Goal: Information Seeking & Learning: Check status

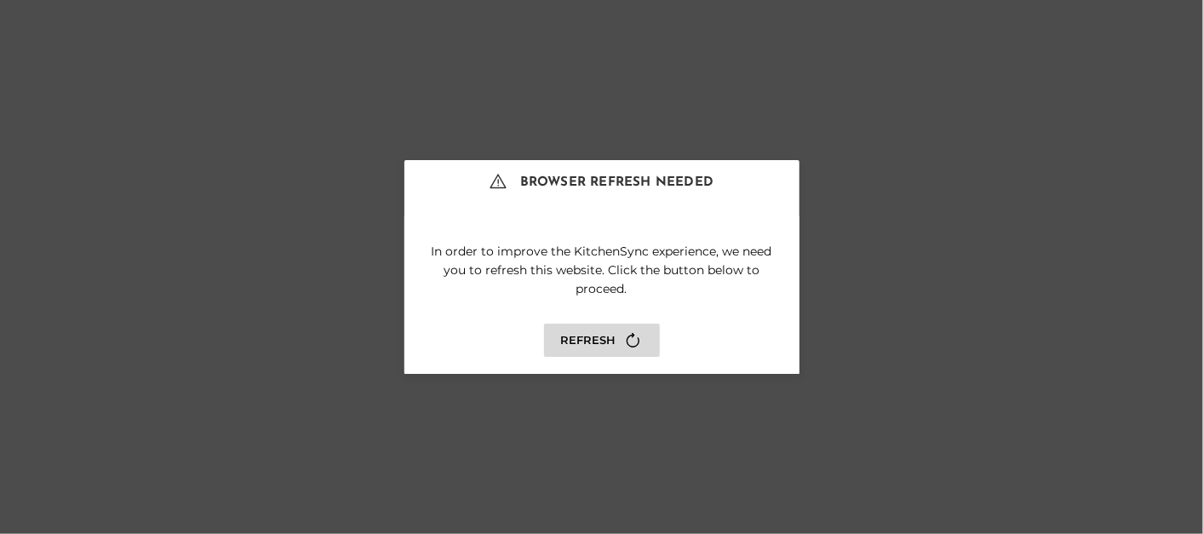
click at [586, 336] on button "Refresh" at bounding box center [602, 340] width 116 height 33
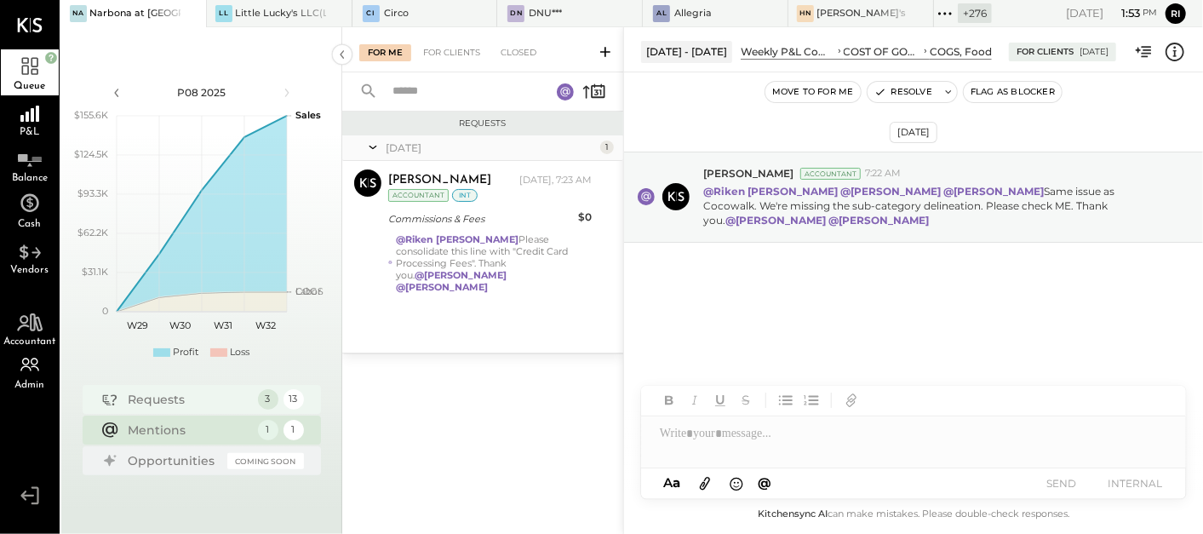
click at [193, 401] on div "Requests" at bounding box center [189, 399] width 121 height 17
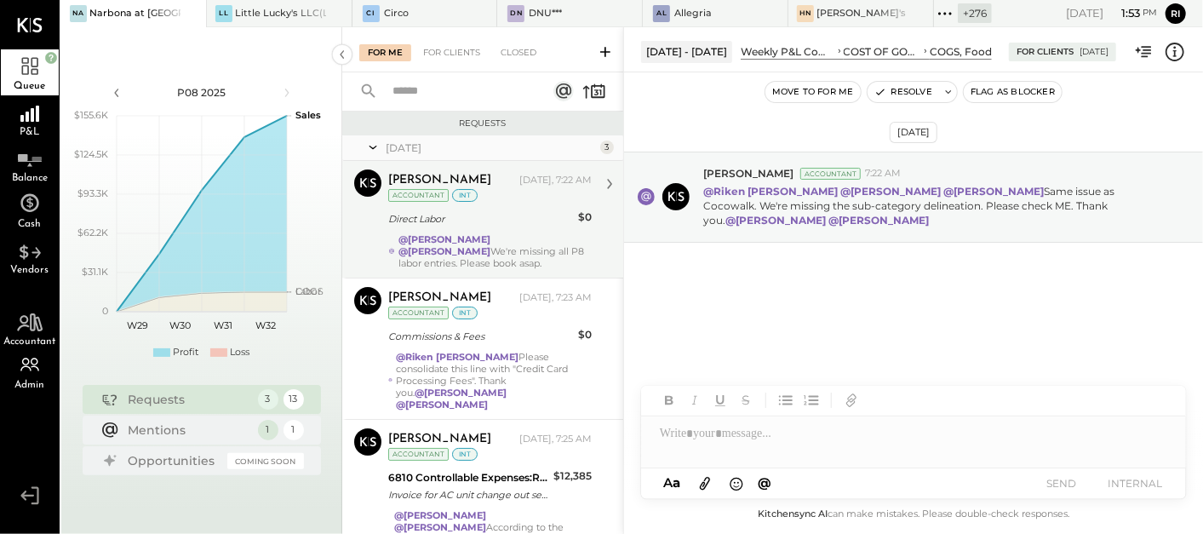
click at [449, 265] on div "@[PERSON_NAME] @[PERSON_NAME] We're missing all P8 labor entries. Please book a…" at bounding box center [495, 251] width 193 height 36
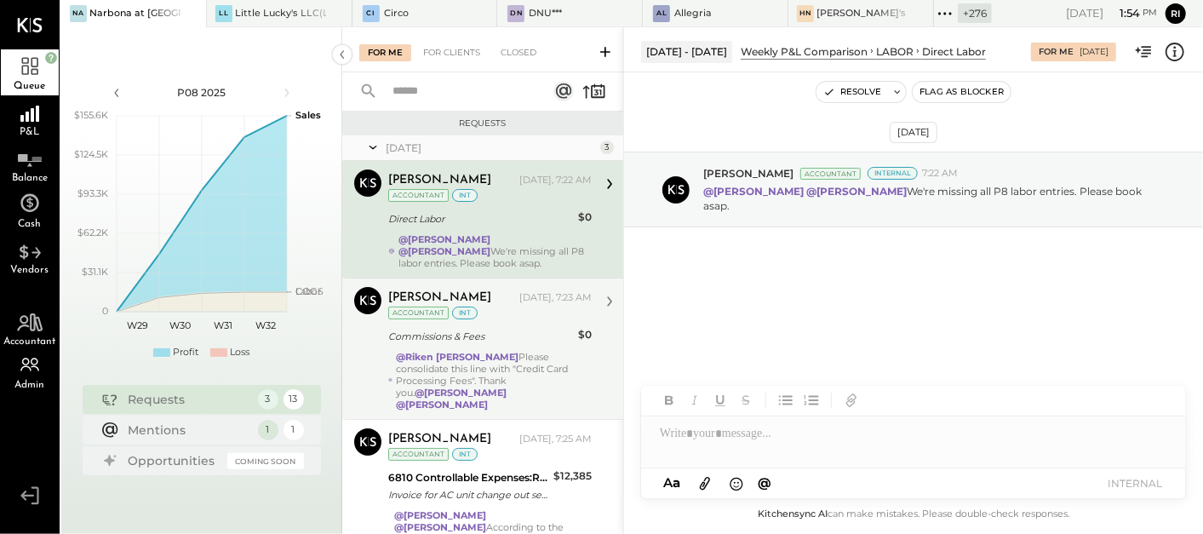
click at [427, 367] on div "@[PERSON_NAME] Please consolidate this line with "Credit Card Processing Fees".…" at bounding box center [494, 381] width 196 height 60
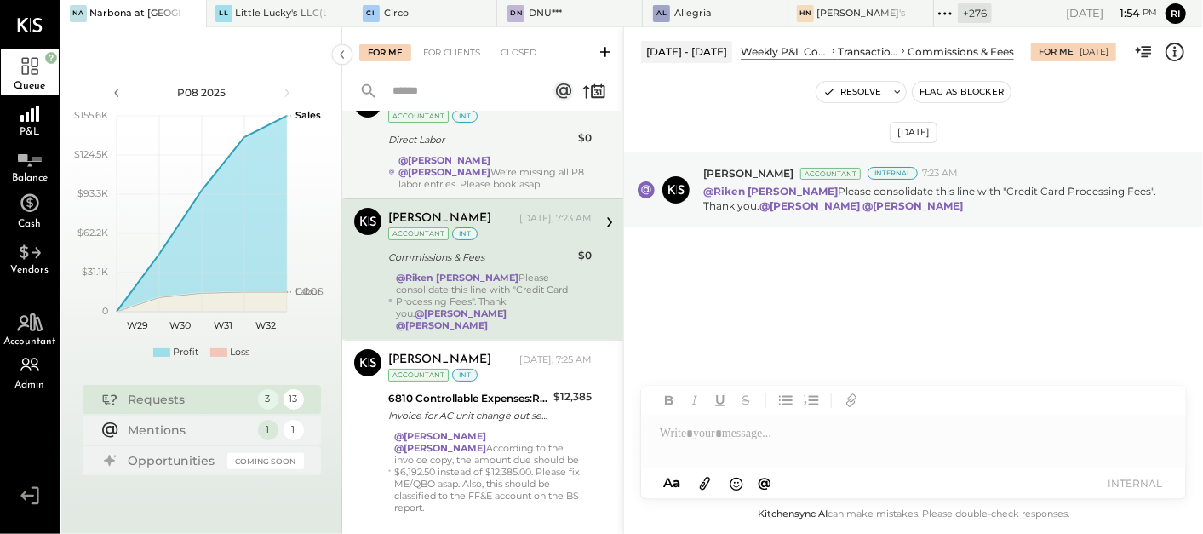
scroll to position [101, 0]
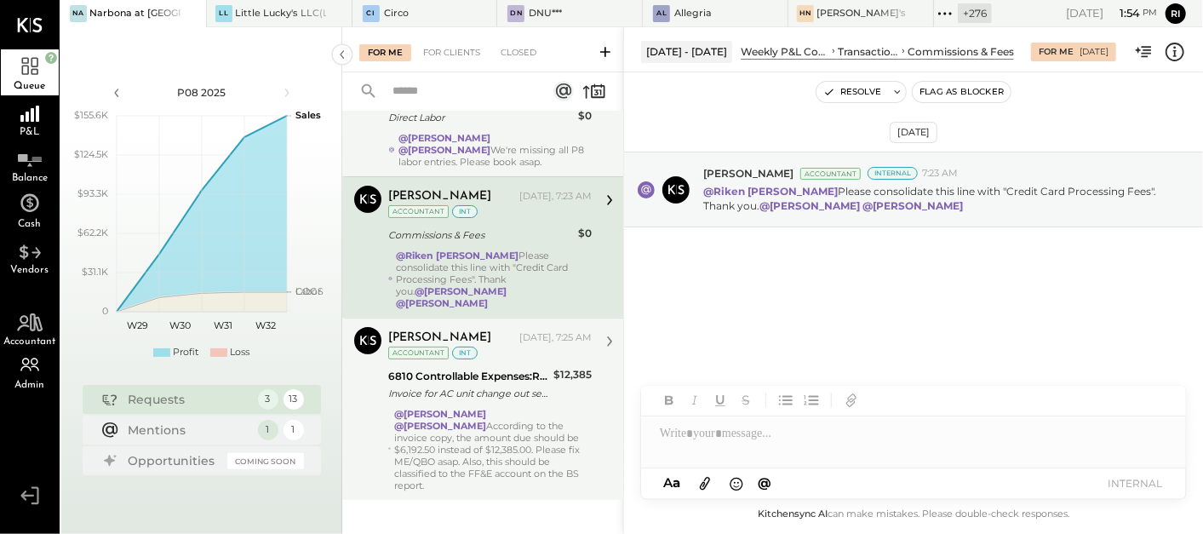
click at [447, 432] on div "@[PERSON_NAME] @[PERSON_NAME] According to the invoice copy, the amount due sho…" at bounding box center [493, 449] width 198 height 83
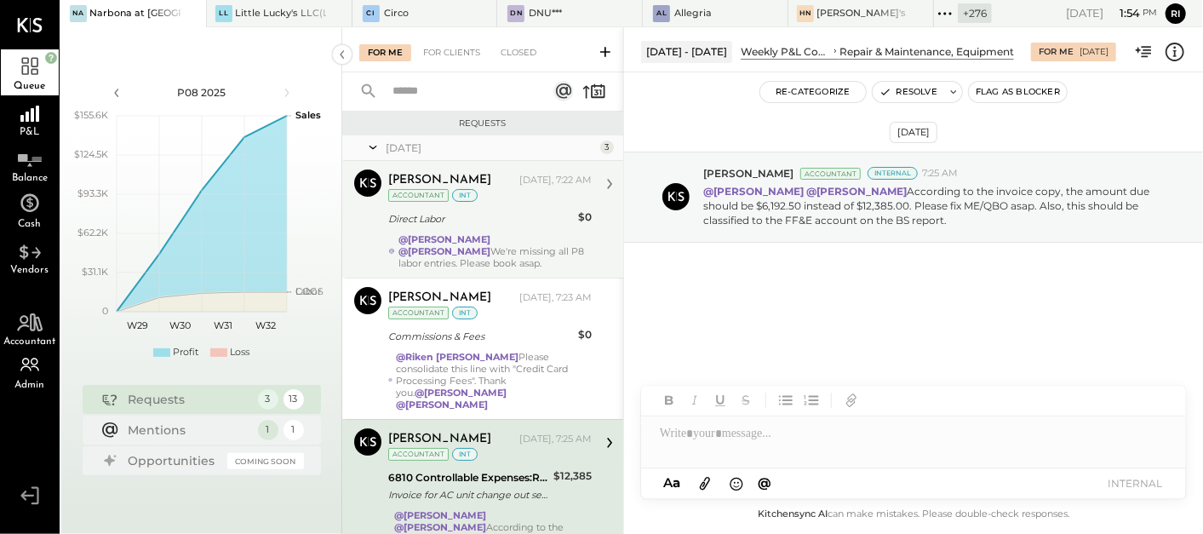
click at [515, 351] on div "@[PERSON_NAME] Please consolidate this line with "Credit Card Processing Fees".…" at bounding box center [494, 381] width 196 height 60
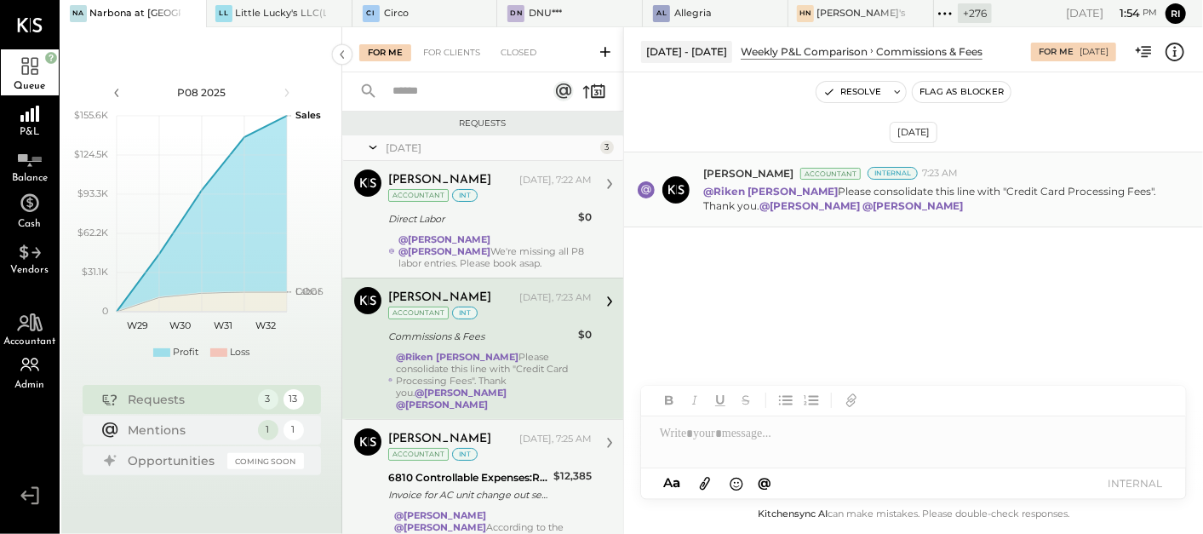
click at [1001, 186] on p "@[PERSON_NAME] Please consolidate this line with "Credit Card Processing Fees".…" at bounding box center [934, 198] width 462 height 29
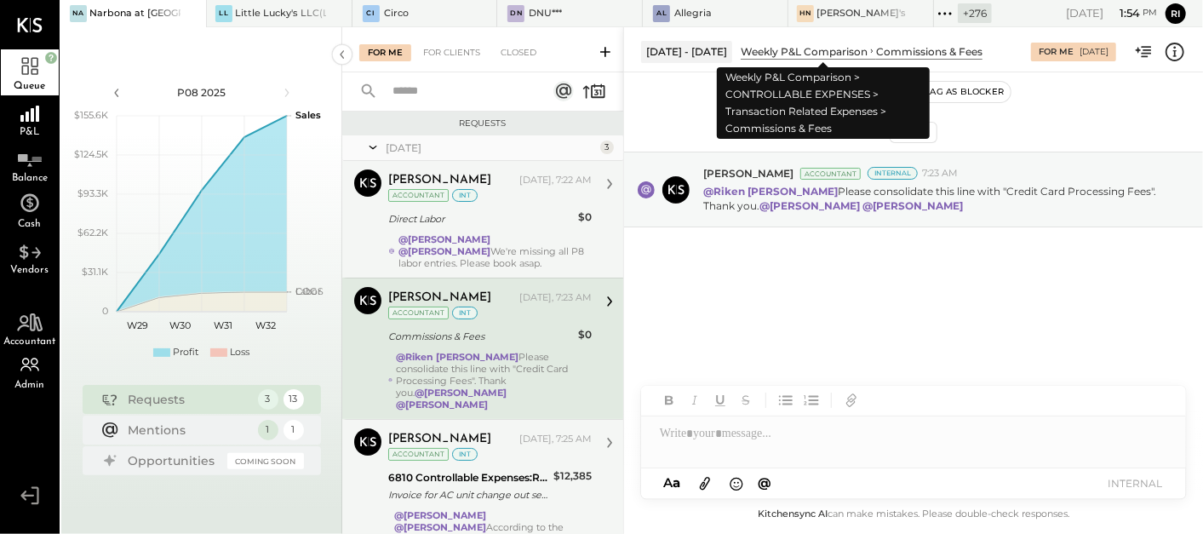
click at [809, 49] on div "Weekly P&L Comparison" at bounding box center [804, 51] width 127 height 14
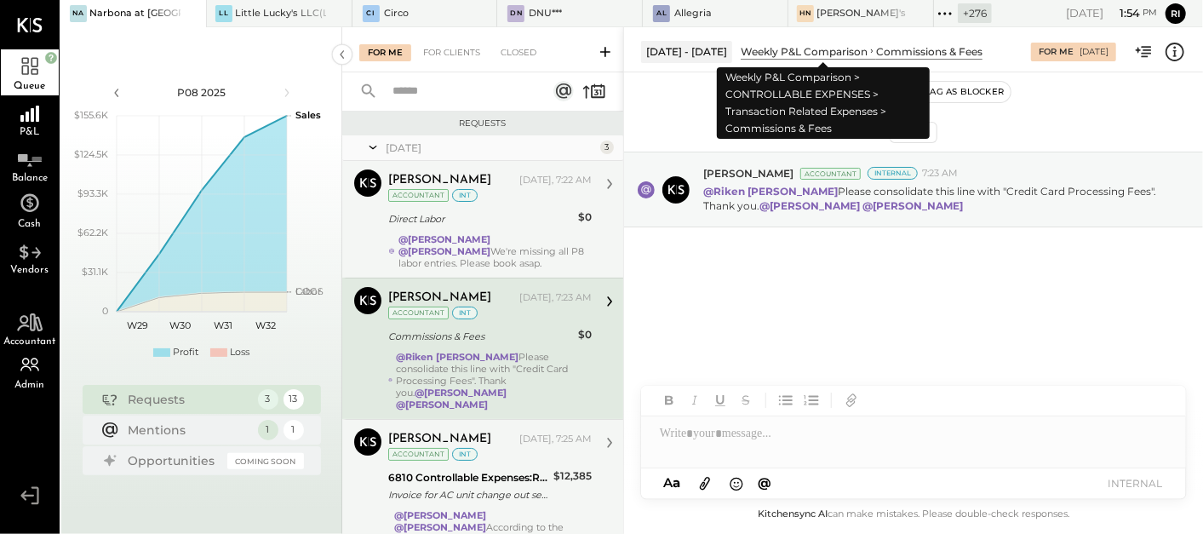
click at [809, 49] on div "Weekly P&L Comparison" at bounding box center [804, 51] width 127 height 14
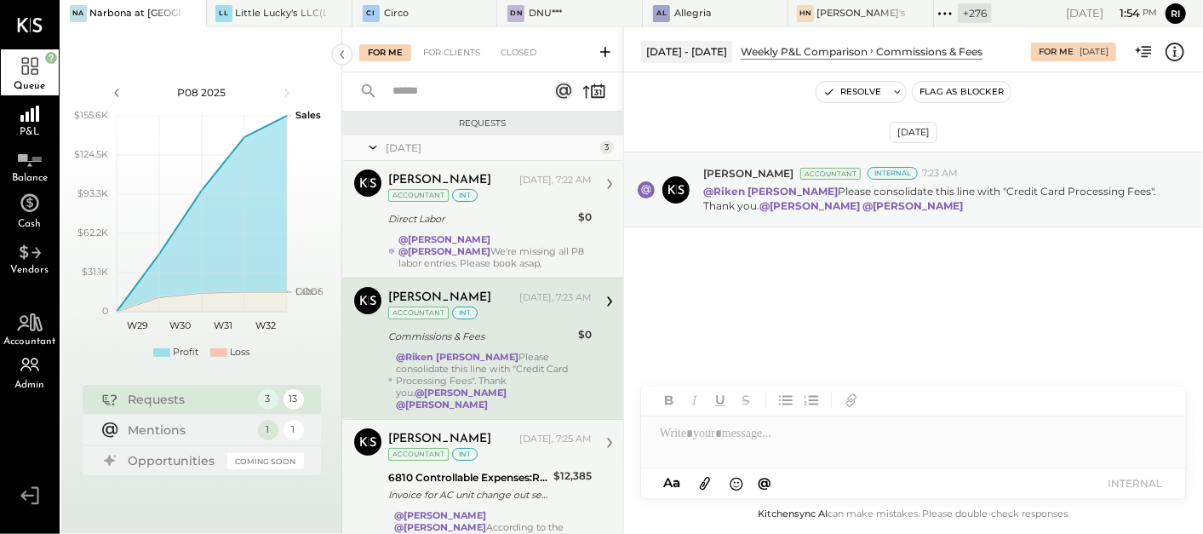
drag, startPoint x: 809, startPoint y: 49, endPoint x: 683, endPoint y: 338, distance: 315.8
click at [683, 338] on div "[DATE] [PERSON_NAME] Accountant Internal 7:23 AM @[PERSON_NAME] Please consolid…" at bounding box center [913, 235] width 579 height 240
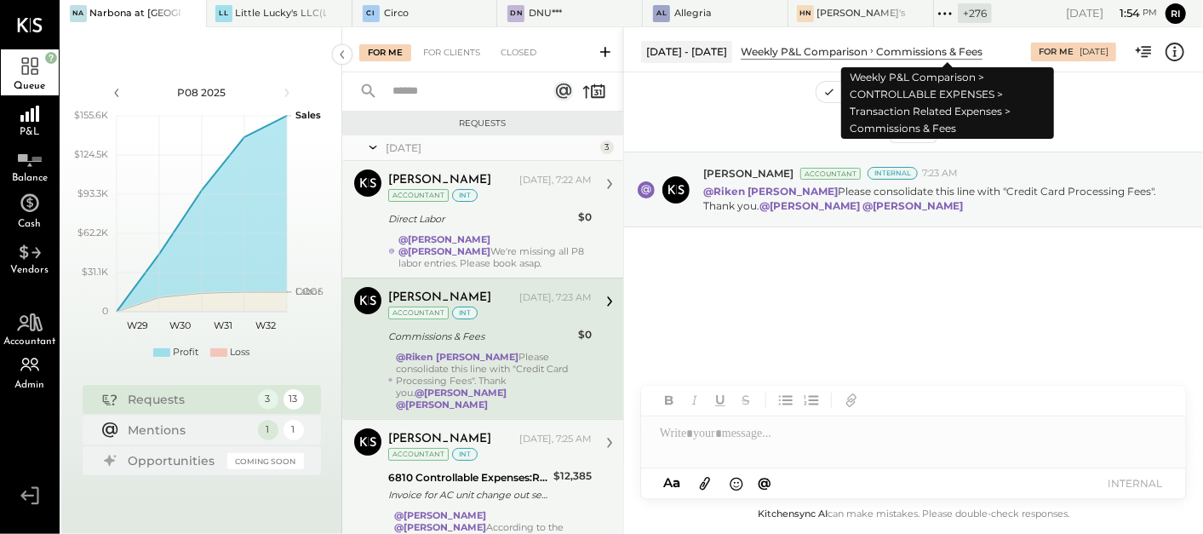
click at [901, 46] on div "Commissions & Fees" at bounding box center [929, 51] width 106 height 14
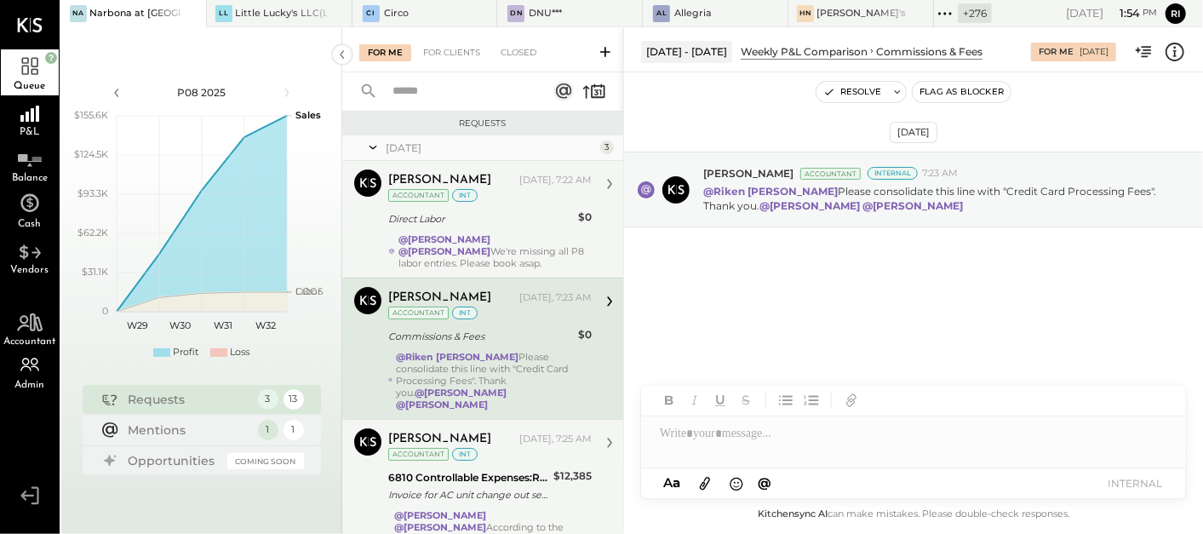
click at [912, 49] on div "Commissions & Fees" at bounding box center [929, 51] width 106 height 14
click at [906, 89] on button at bounding box center [897, 92] width 17 height 20
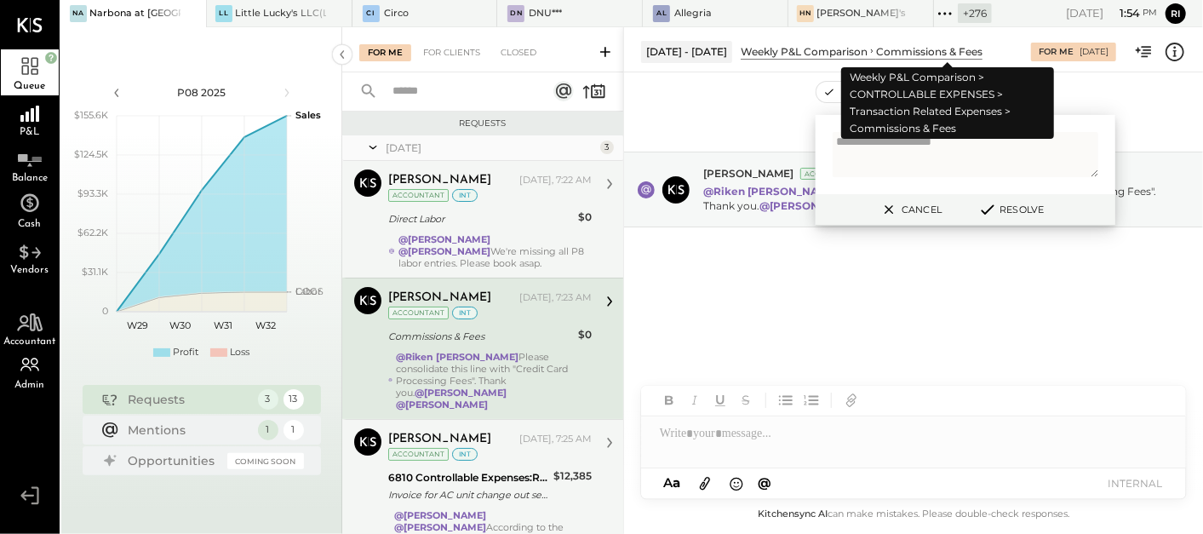
click at [949, 47] on div "Commissions & Fees" at bounding box center [929, 51] width 106 height 14
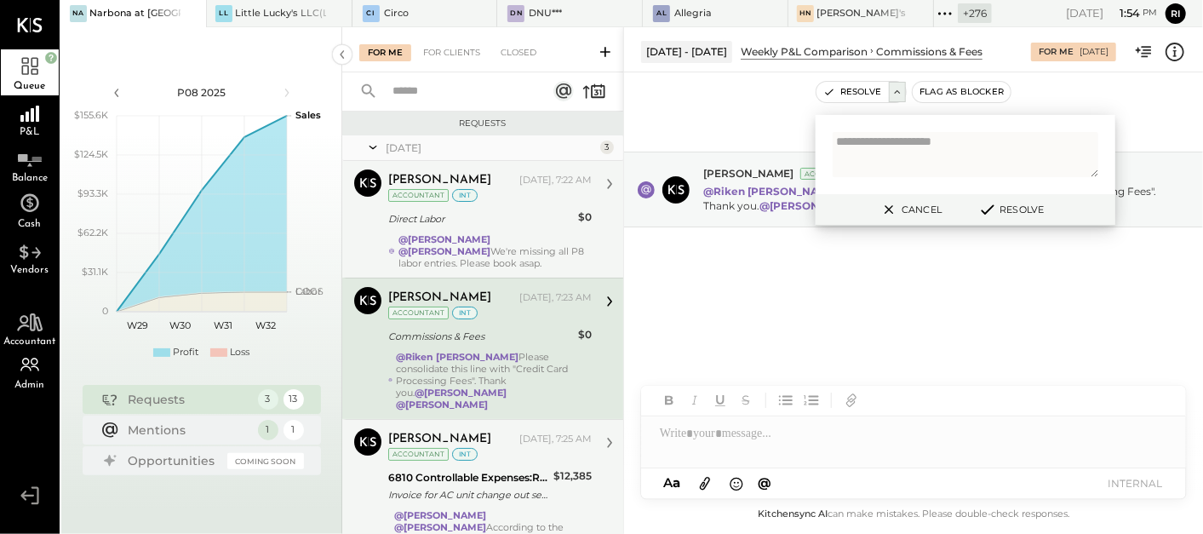
click at [765, 334] on div "[DATE] [PERSON_NAME] Accountant Internal 7:23 AM @[PERSON_NAME] Please consolid…" at bounding box center [913, 235] width 579 height 240
click at [912, 214] on button "Cancel" at bounding box center [910, 209] width 73 height 22
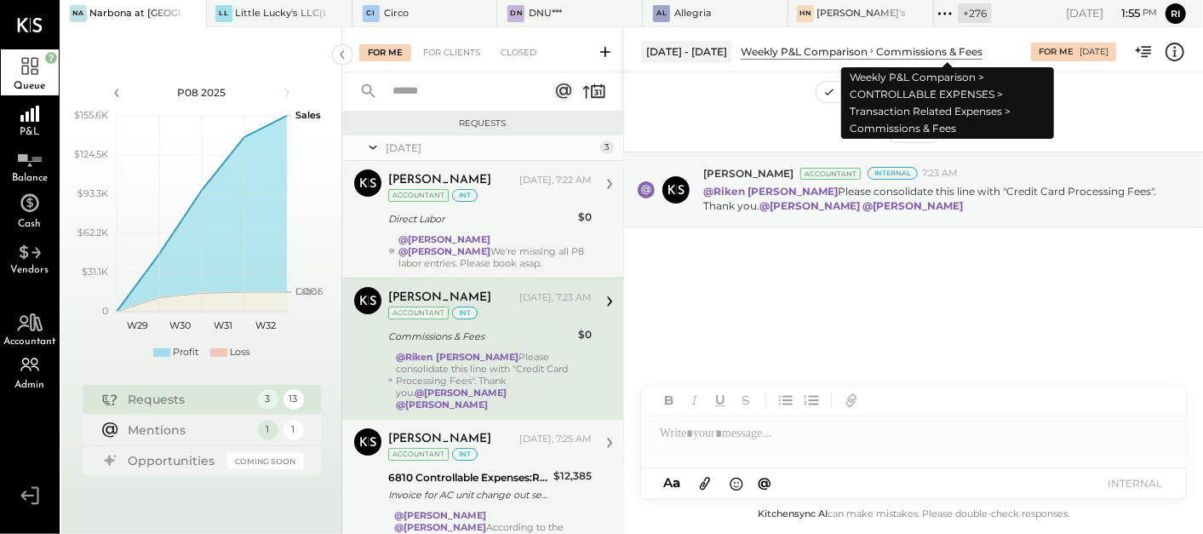
click at [924, 47] on div "Commissions & Fees" at bounding box center [929, 51] width 106 height 14
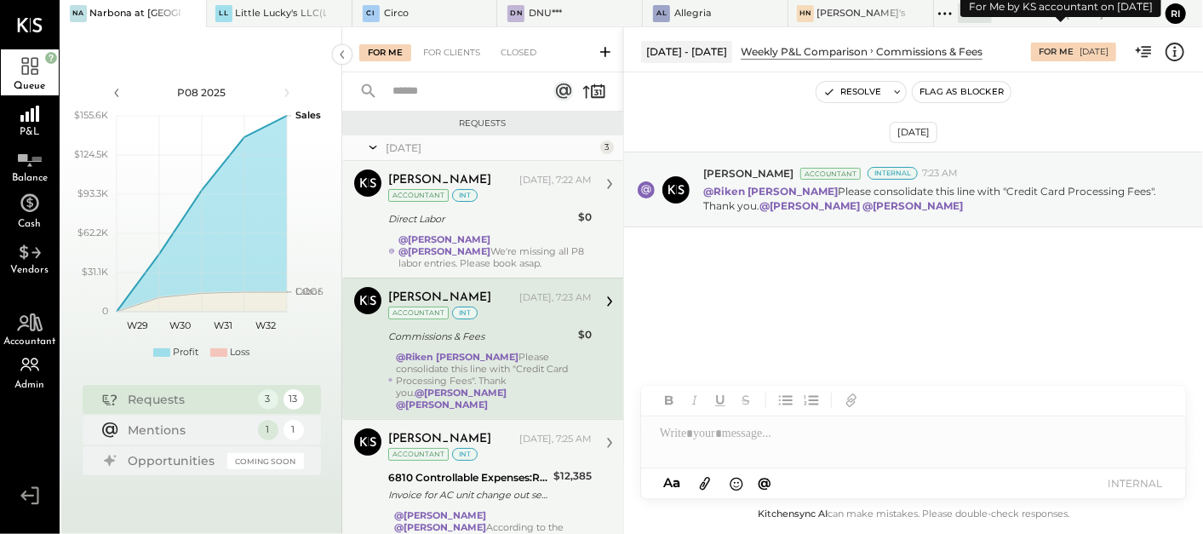
click at [1047, 49] on div "For Me" at bounding box center [1056, 52] width 35 height 12
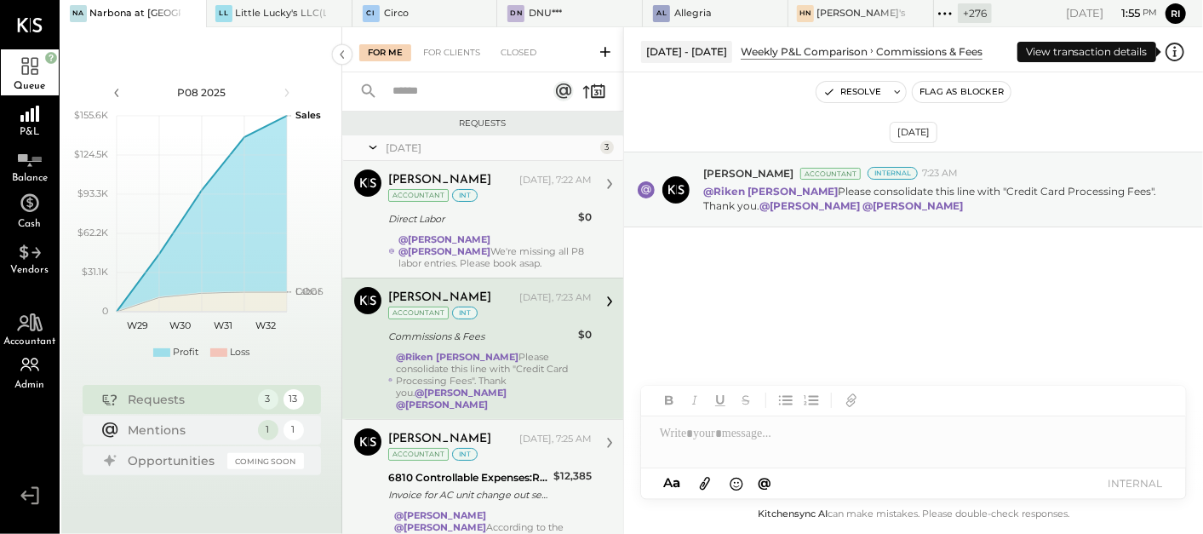
click at [1172, 48] on icon at bounding box center [1175, 52] width 22 height 22
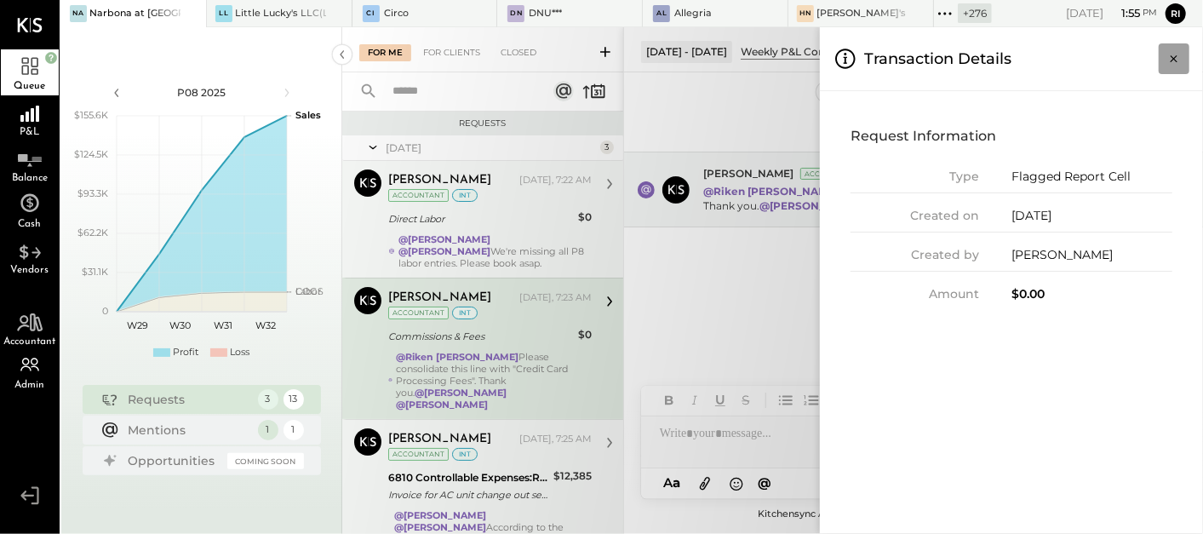
click at [1175, 55] on icon "Close panel" at bounding box center [1174, 58] width 17 height 17
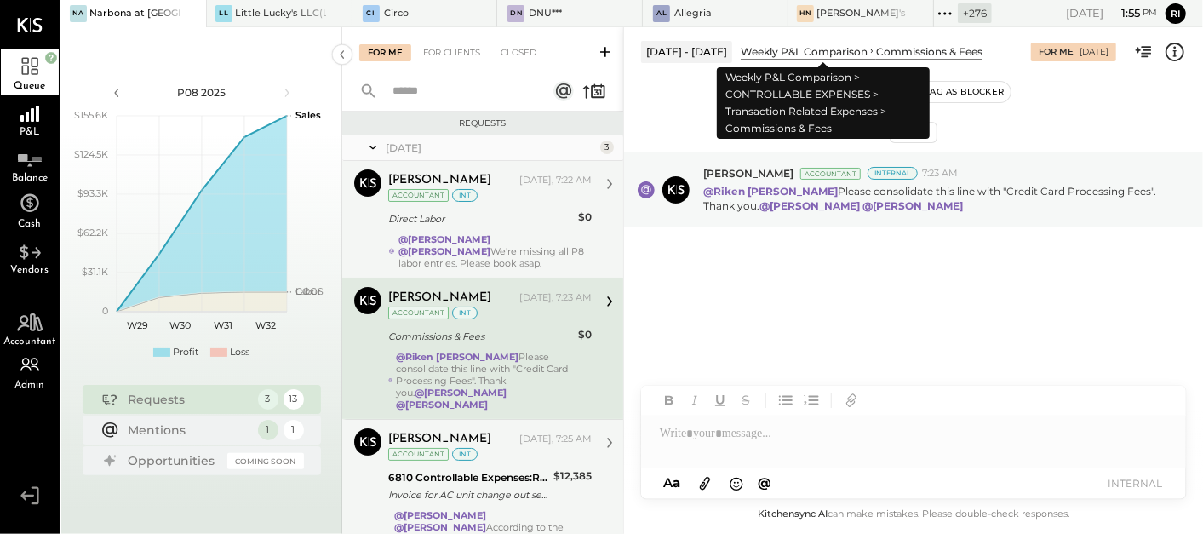
click at [839, 51] on div "Weekly P&L Comparison" at bounding box center [804, 51] width 127 height 14
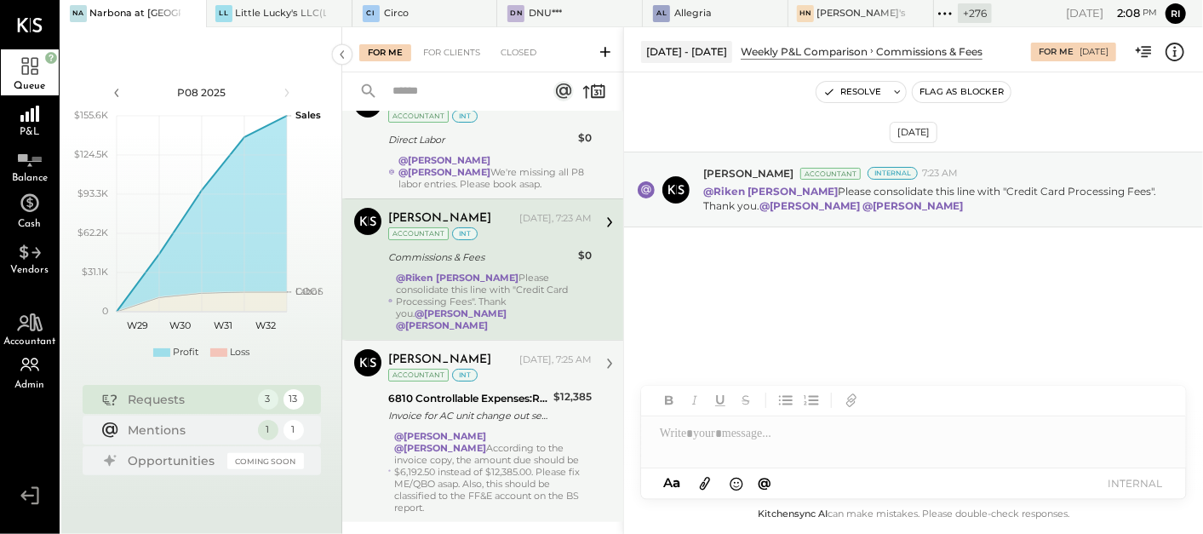
scroll to position [101, 0]
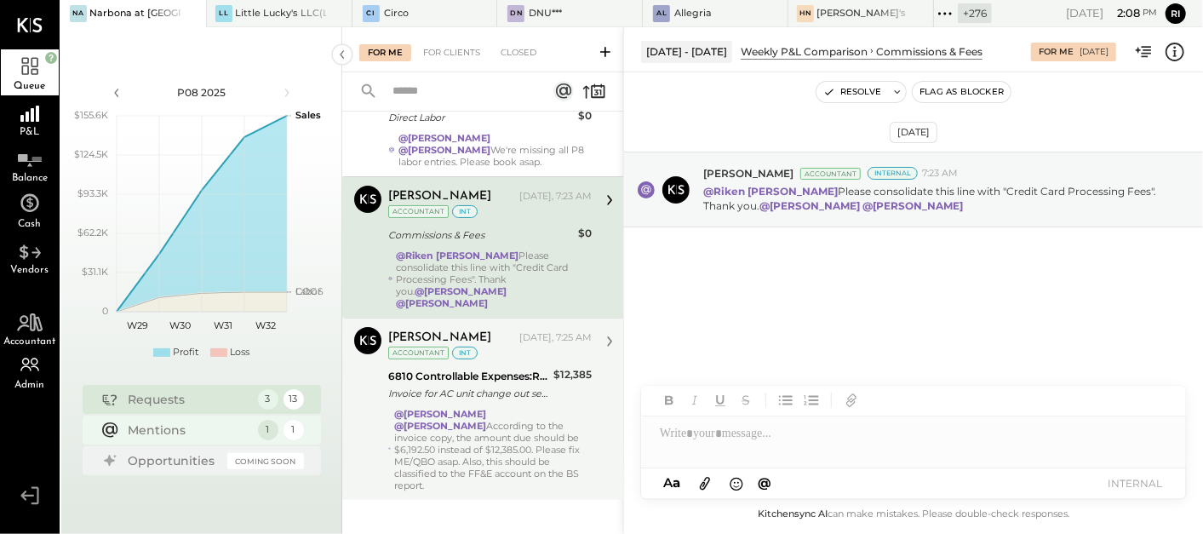
click at [220, 430] on div "Mentions" at bounding box center [189, 430] width 121 height 17
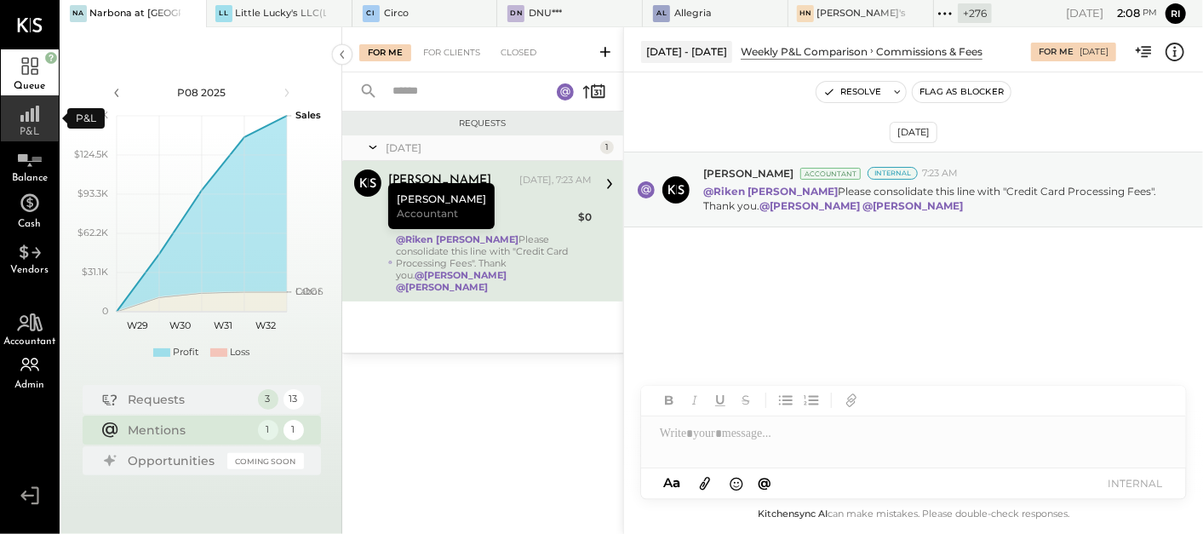
click at [30, 134] on span "P&L" at bounding box center [30, 132] width 20 height 10
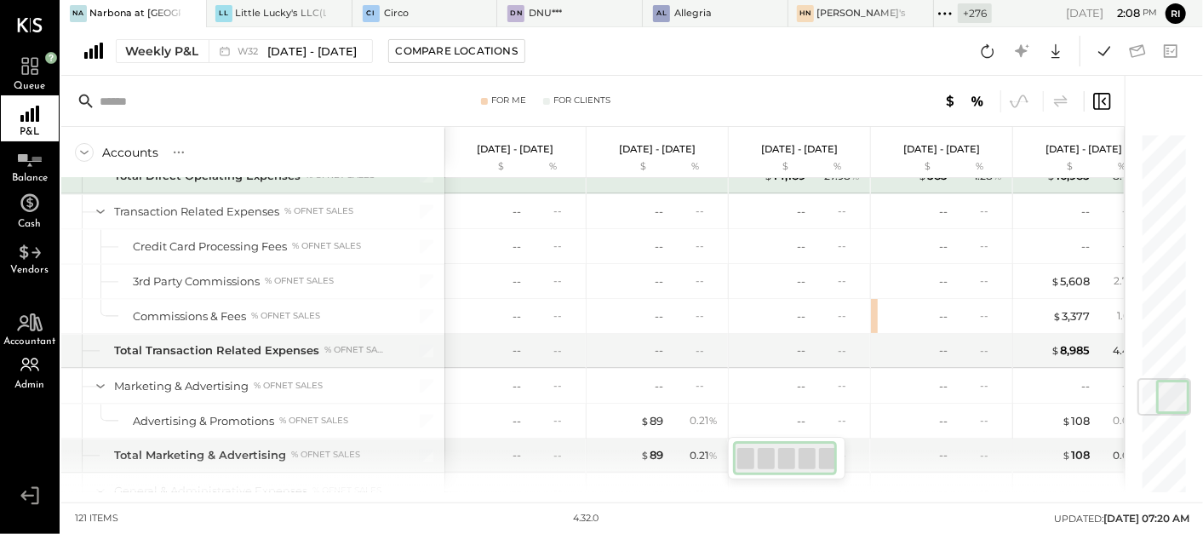
scroll to position [2074, 0]
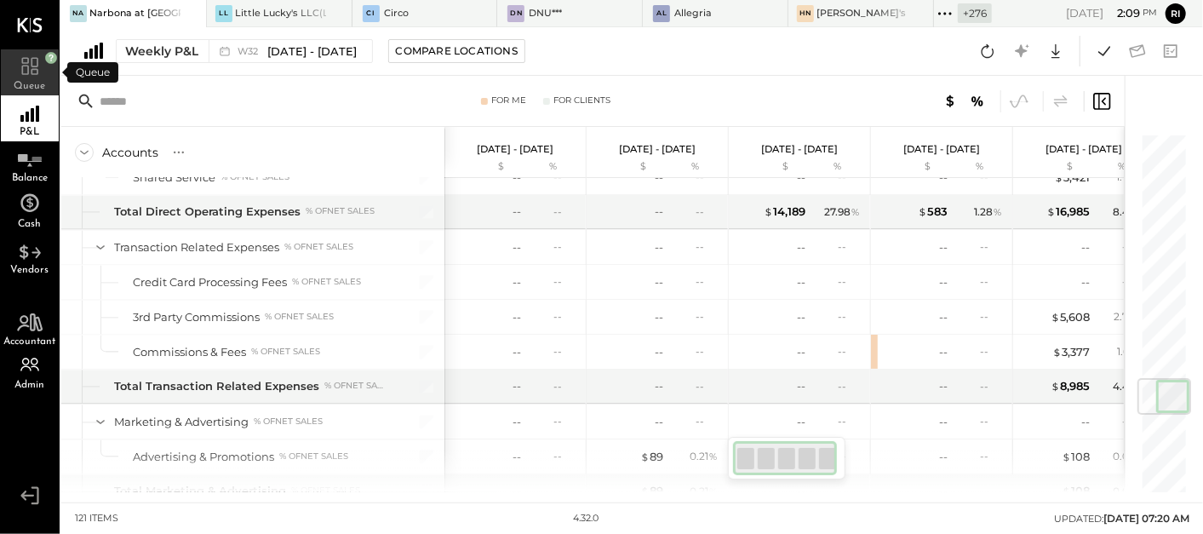
click at [28, 82] on span "Queue" at bounding box center [30, 86] width 32 height 10
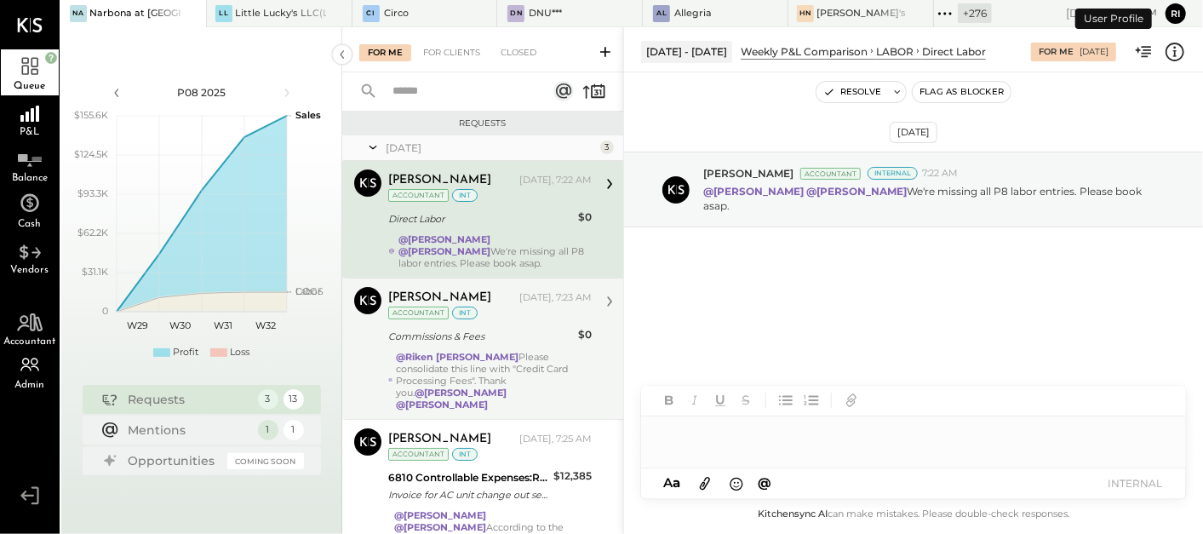
click at [505, 359] on div "@[PERSON_NAME] Please consolidate this line with "Credit Card Processing Fees".…" at bounding box center [494, 381] width 196 height 60
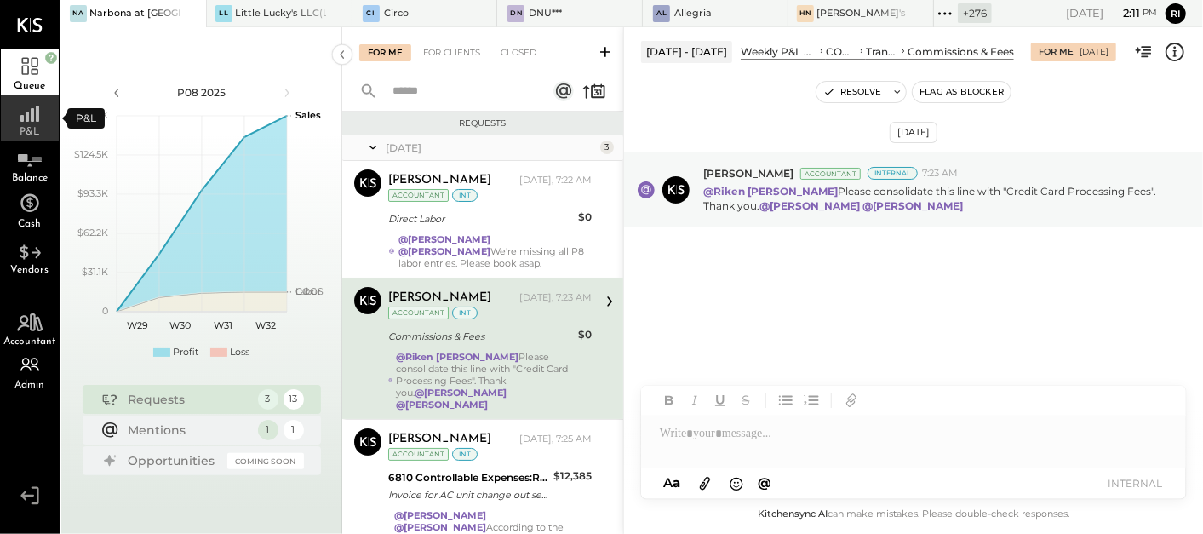
click at [38, 123] on div "P&L" at bounding box center [30, 118] width 58 height 46
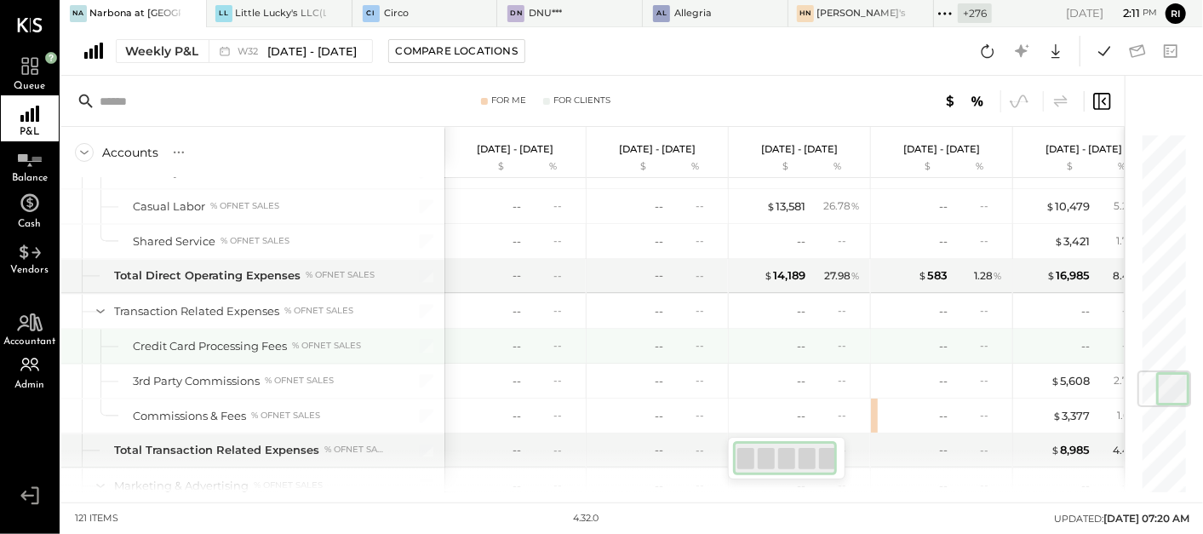
scroll to position [2011, 0]
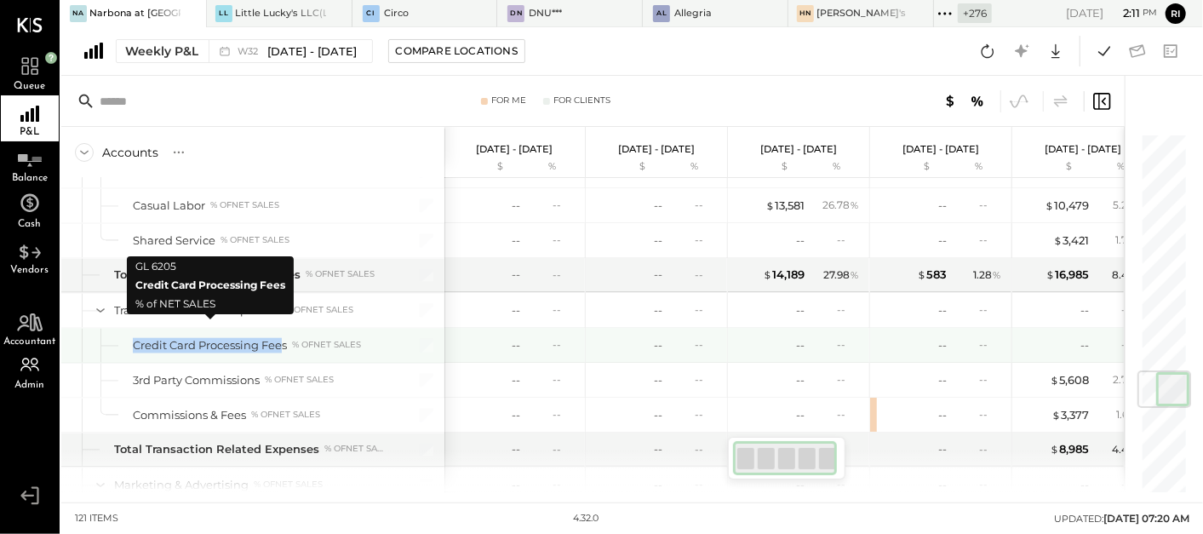
drag, startPoint x: 129, startPoint y: 330, endPoint x: 282, endPoint y: 323, distance: 153.5
click at [282, 328] on div "Credit Card Processing Fees % of NET SALES" at bounding box center [252, 345] width 383 height 34
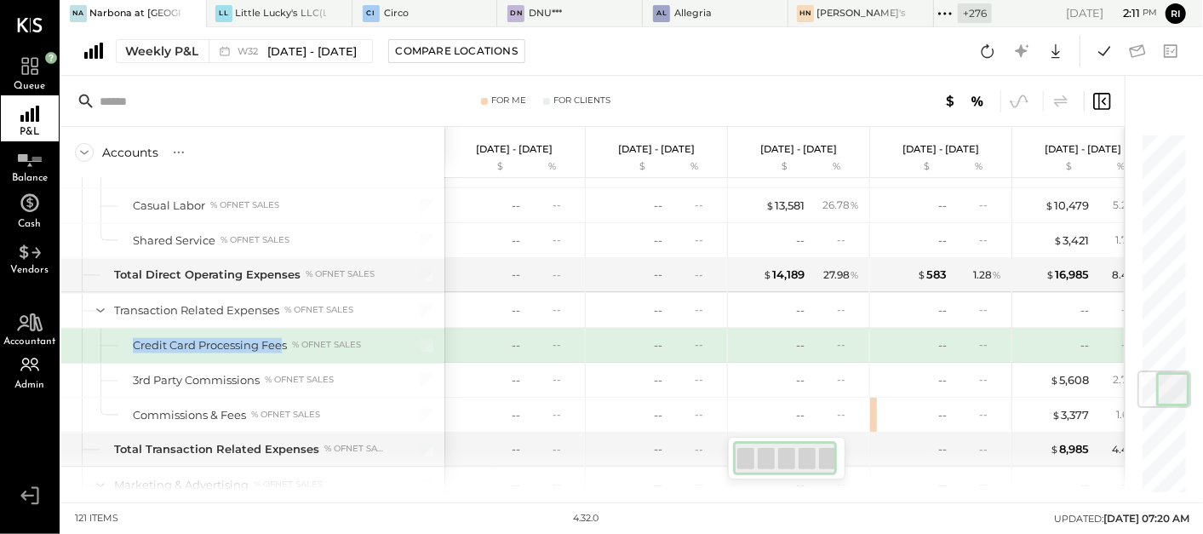
drag, startPoint x: 282, startPoint y: 323, endPoint x: 226, endPoint y: 331, distance: 56.8
click at [226, 337] on div "Credit Card Processing Fees" at bounding box center [210, 345] width 154 height 16
drag, startPoint x: 127, startPoint y: 325, endPoint x: 289, endPoint y: 324, distance: 161.8
click at [289, 328] on div "Credit Card Processing Fees % of NET SALES" at bounding box center [252, 345] width 383 height 34
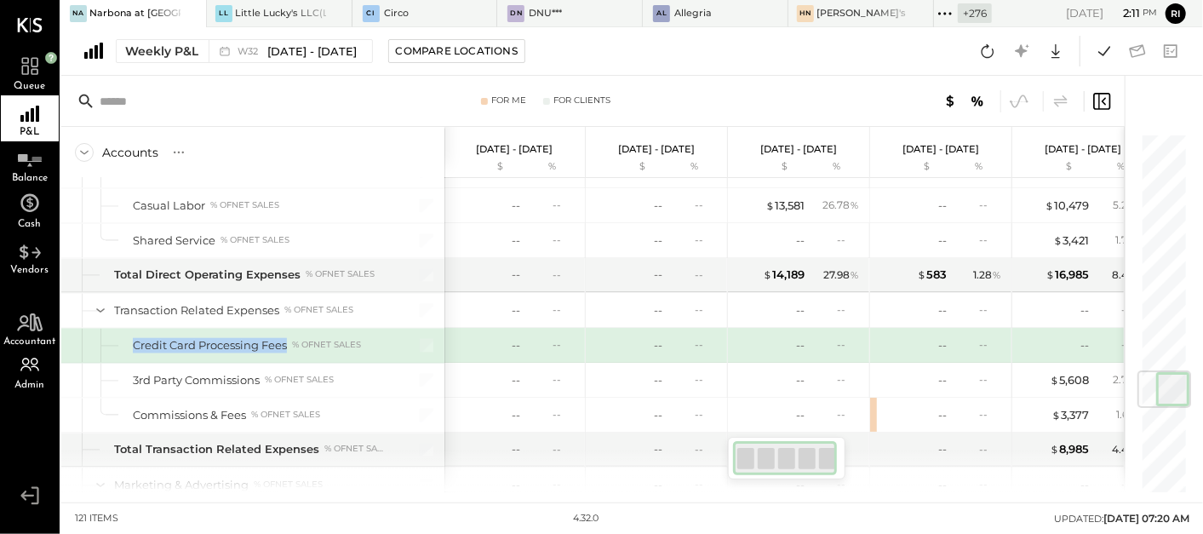
copy div "Credit Card Processing Fees"
click at [32, 63] on icon at bounding box center [29, 65] width 16 height 17
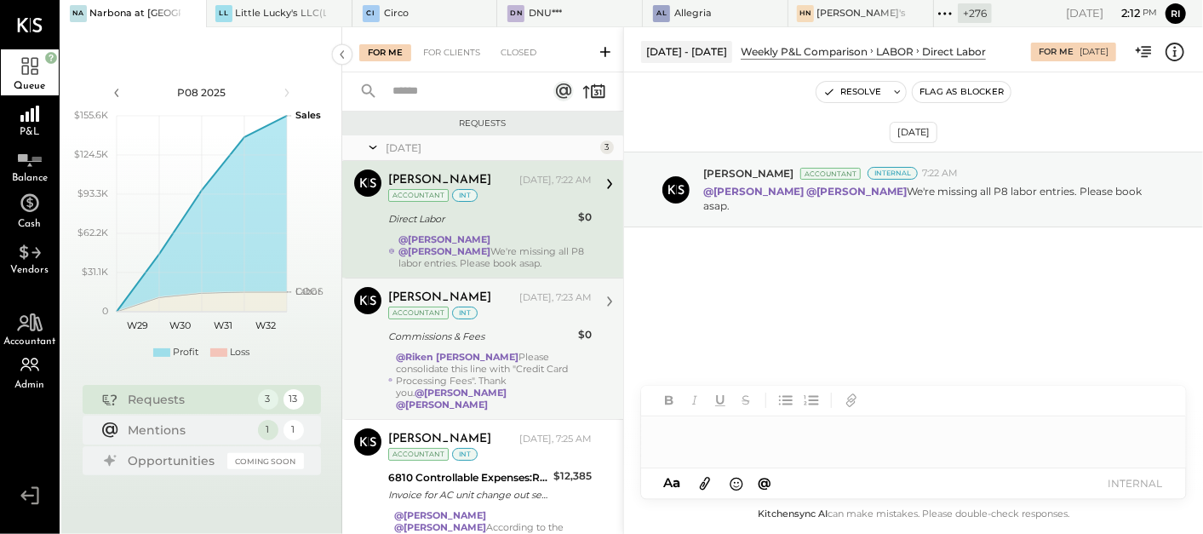
click at [547, 340] on div "Commissions & Fees" at bounding box center [480, 336] width 185 height 17
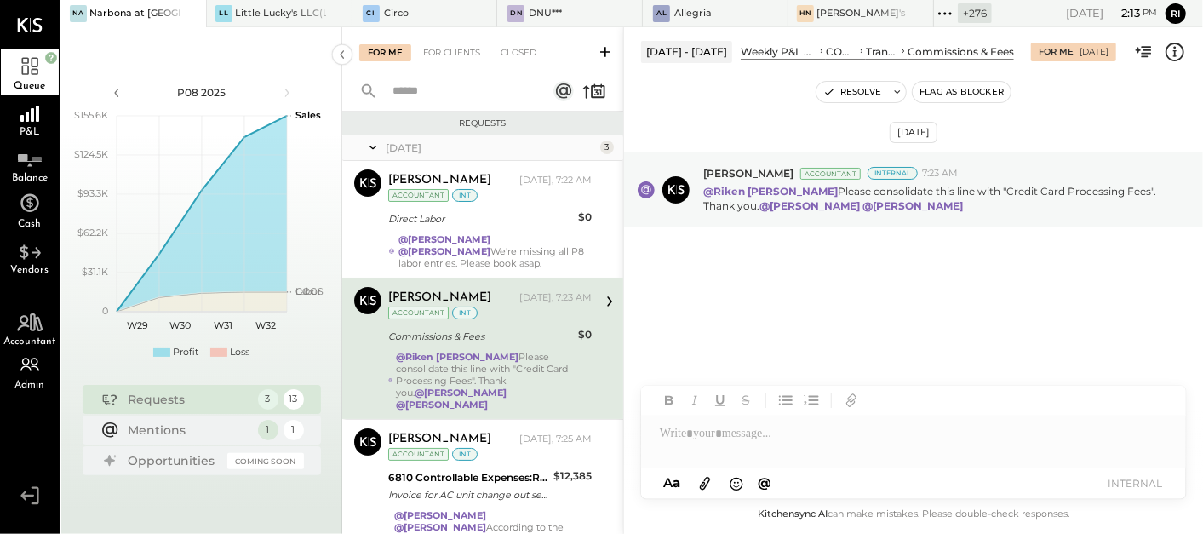
click at [794, 430] on div at bounding box center [913, 433] width 545 height 34
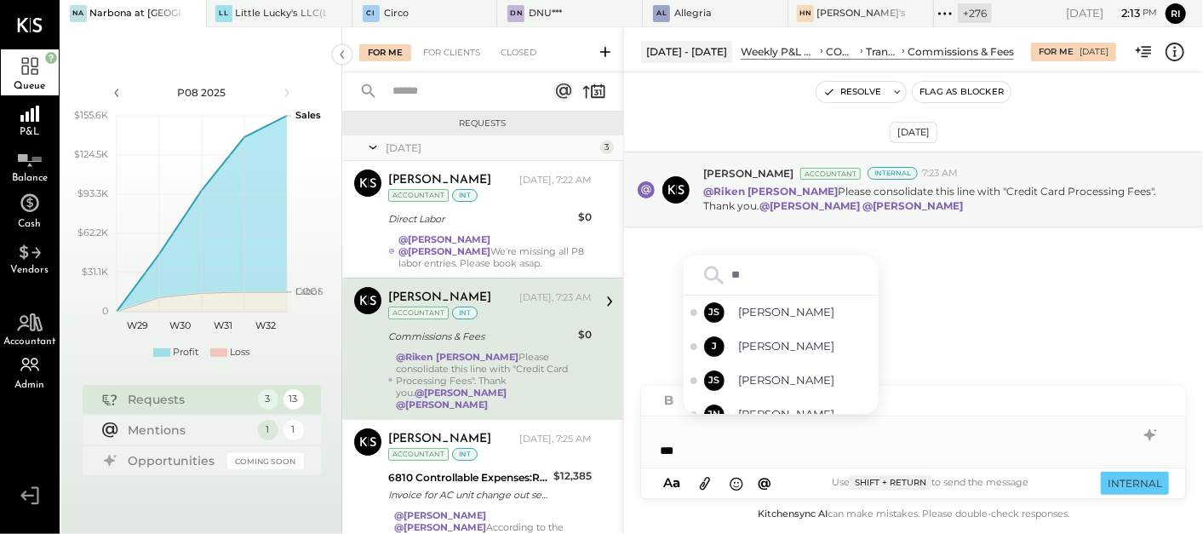
type input "***"
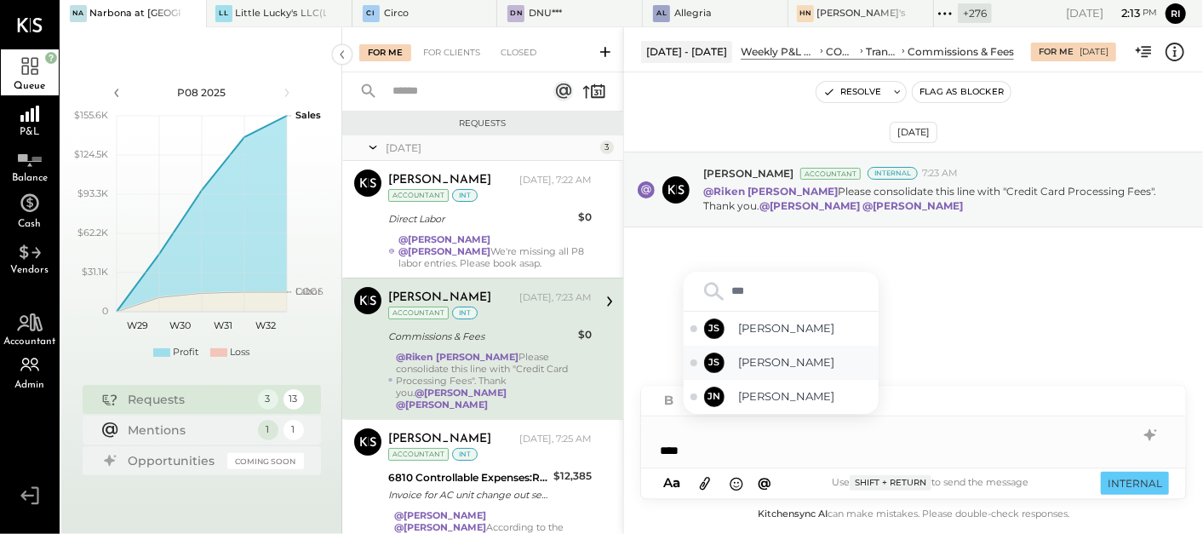
click at [778, 366] on span "[PERSON_NAME]" at bounding box center [805, 362] width 134 height 16
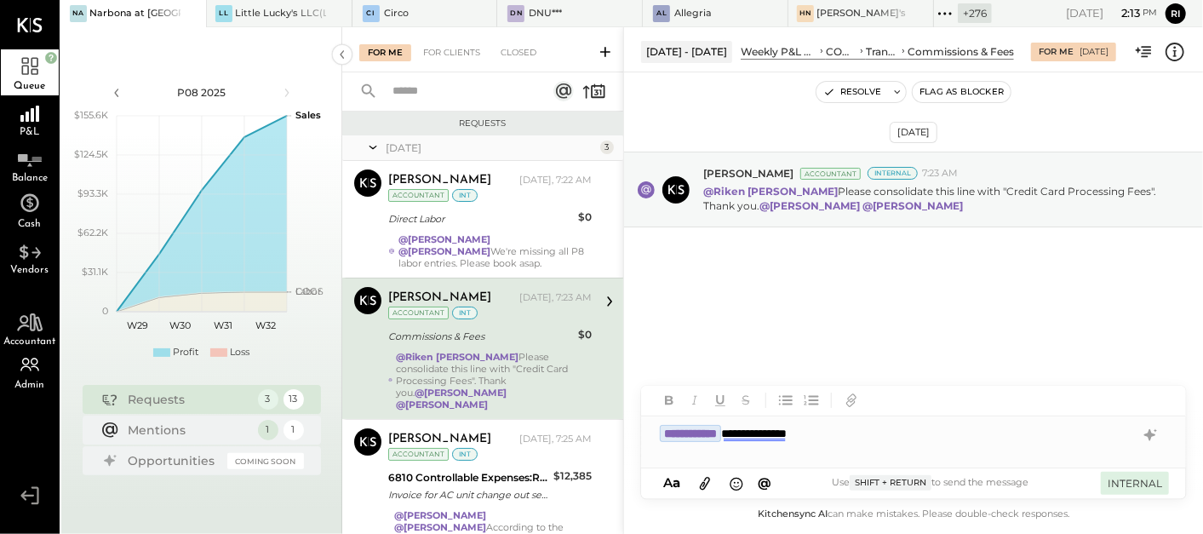
click at [1140, 480] on button "INTERNAL" at bounding box center [1135, 483] width 68 height 23
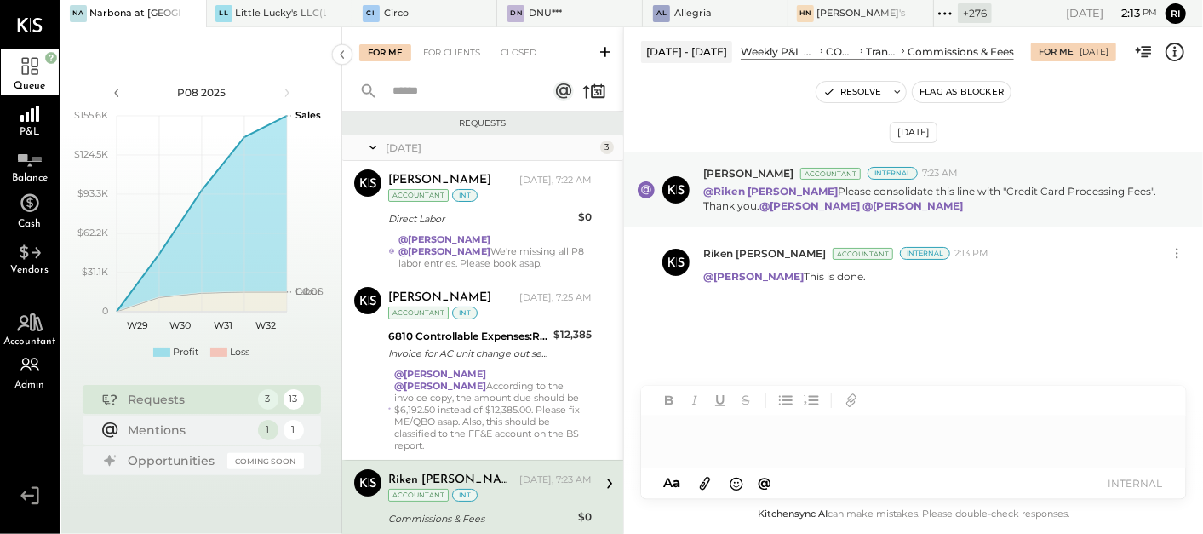
scroll to position [69, 0]
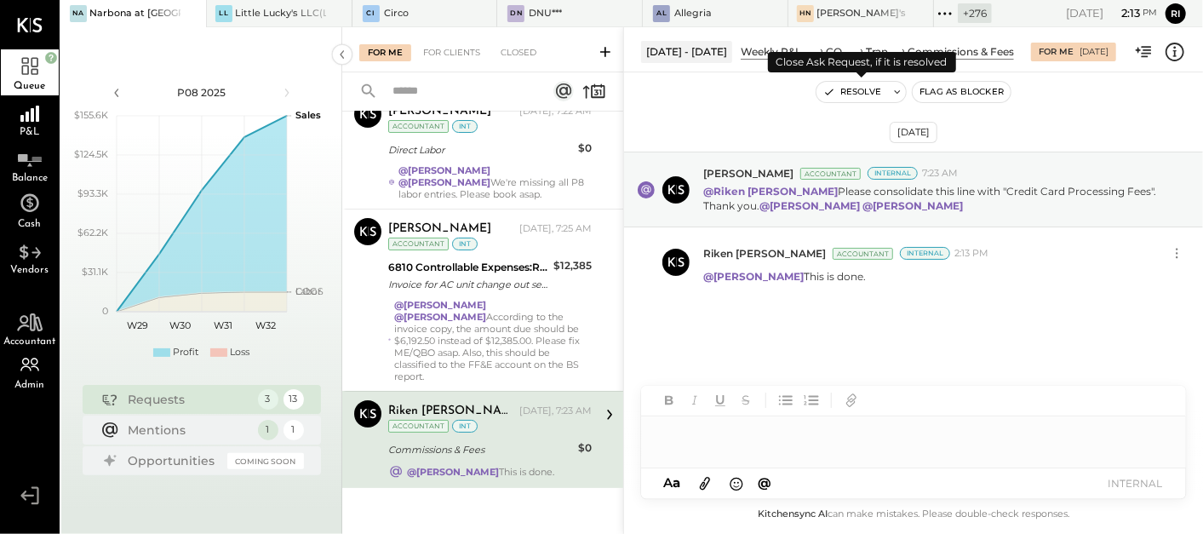
click at [841, 89] on button "Resolve" at bounding box center [853, 92] width 72 height 20
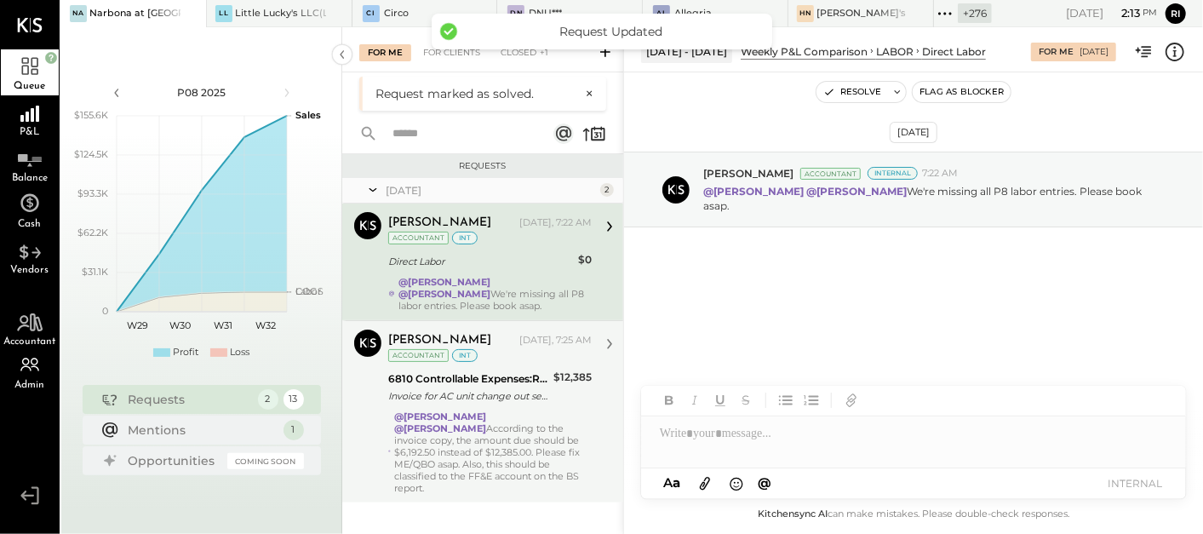
click at [446, 453] on div "@[PERSON_NAME] @[PERSON_NAME] According to the invoice copy, the amount due sho…" at bounding box center [493, 451] width 198 height 83
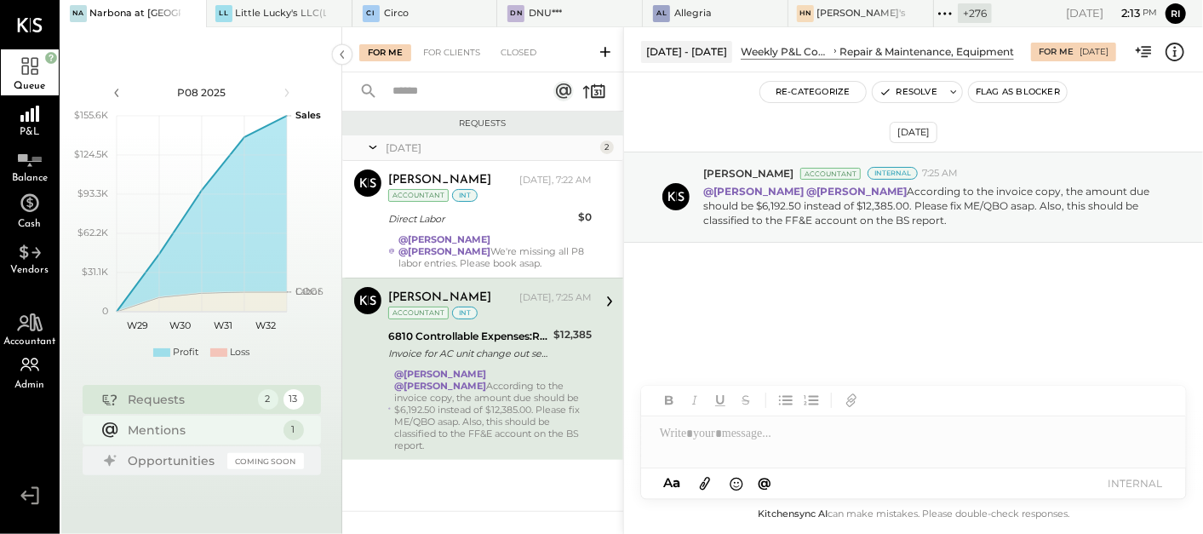
click at [170, 429] on div "Mentions" at bounding box center [202, 430] width 146 height 17
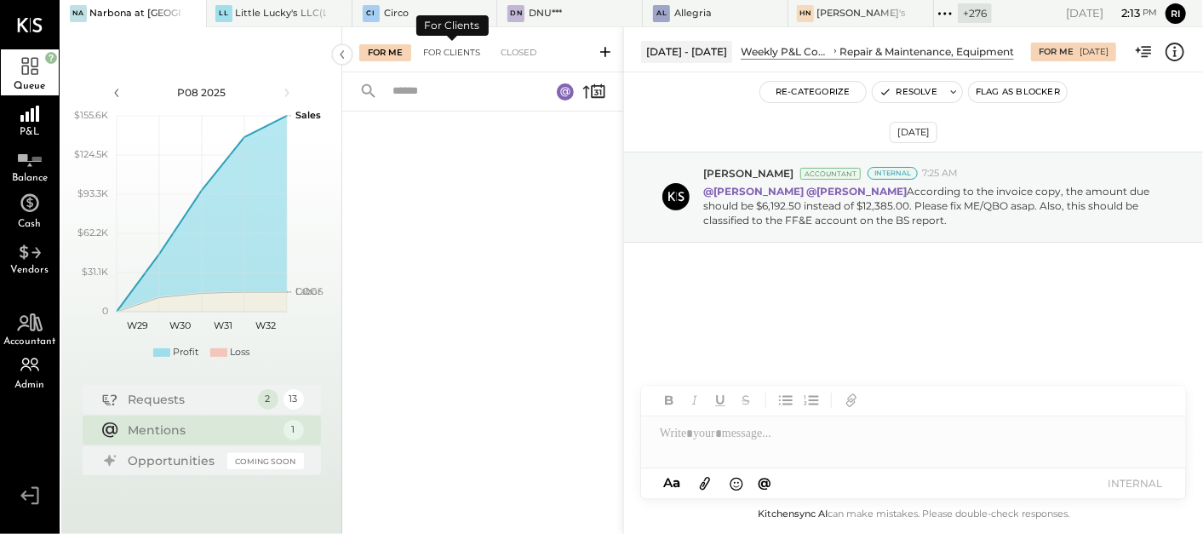
click at [462, 57] on div "For Clients" at bounding box center [452, 52] width 74 height 17
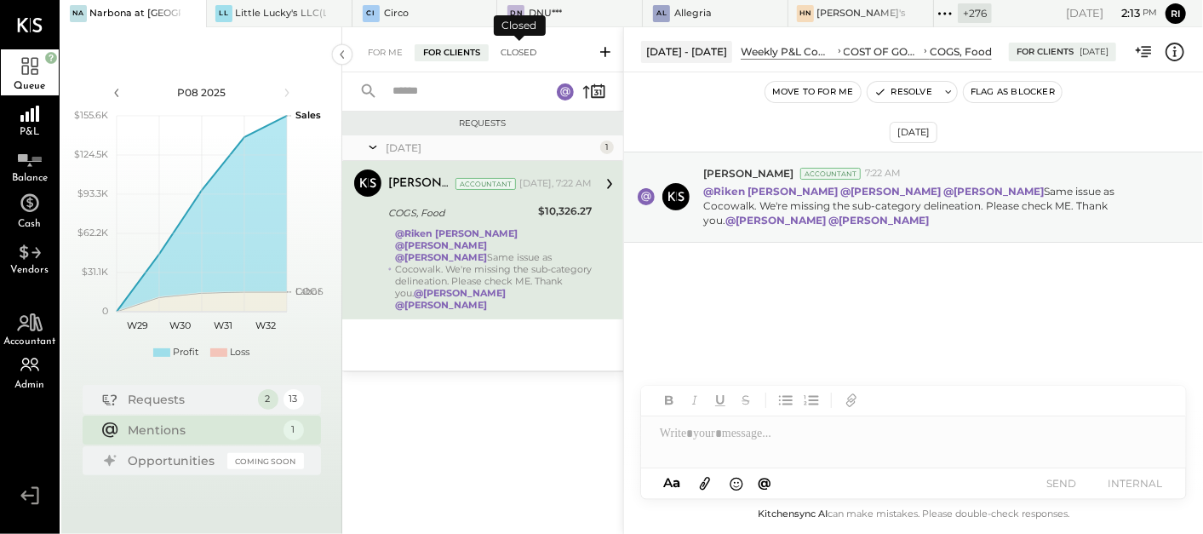
click at [529, 53] on div "Closed" at bounding box center [518, 52] width 53 height 17
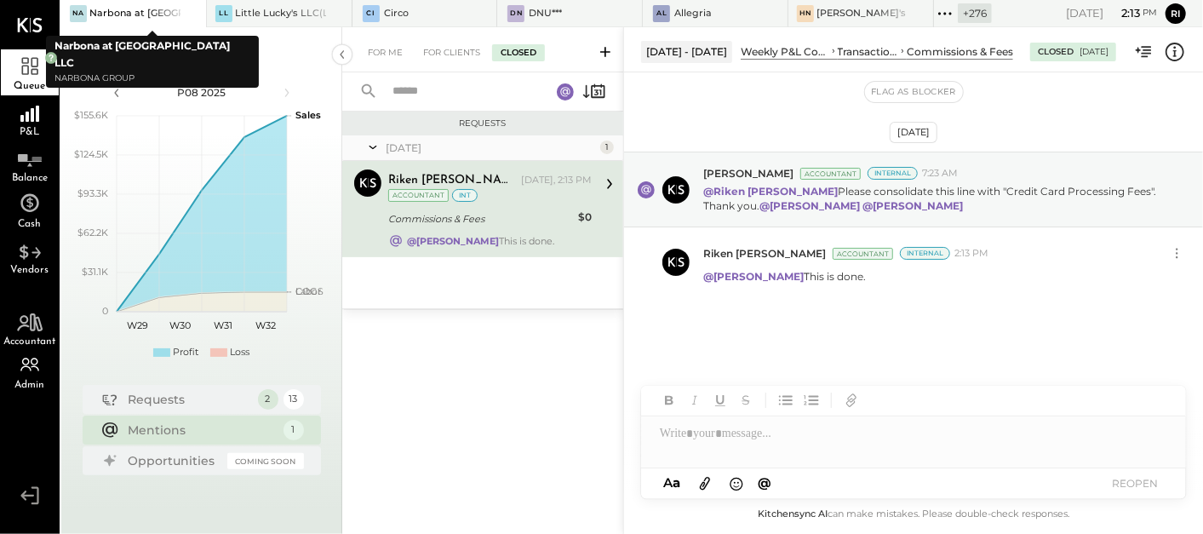
click at [191, 14] on icon at bounding box center [191, 13] width 21 height 20
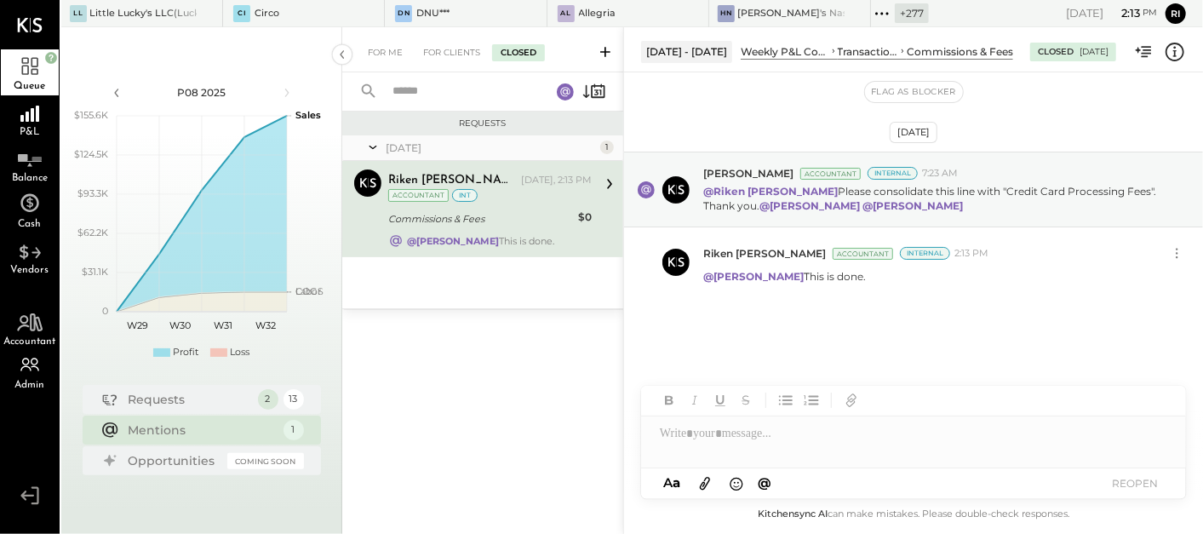
click at [871, 9] on icon at bounding box center [882, 14] width 22 height 22
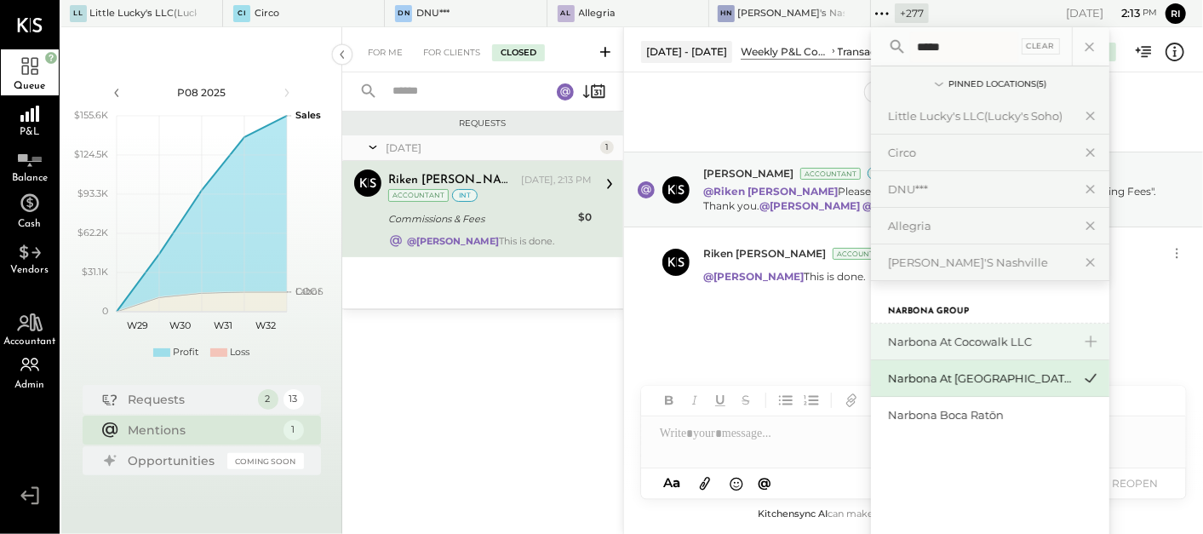
type input "*****"
click at [932, 341] on div "Narbona at Cocowalk LLC" at bounding box center [980, 342] width 184 height 16
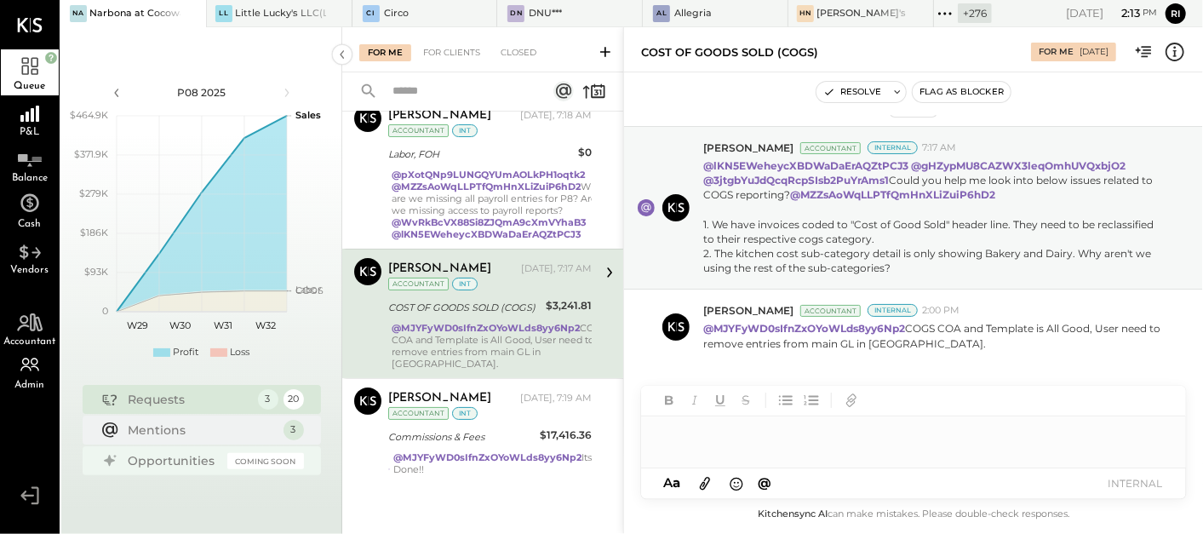
scroll to position [11, 0]
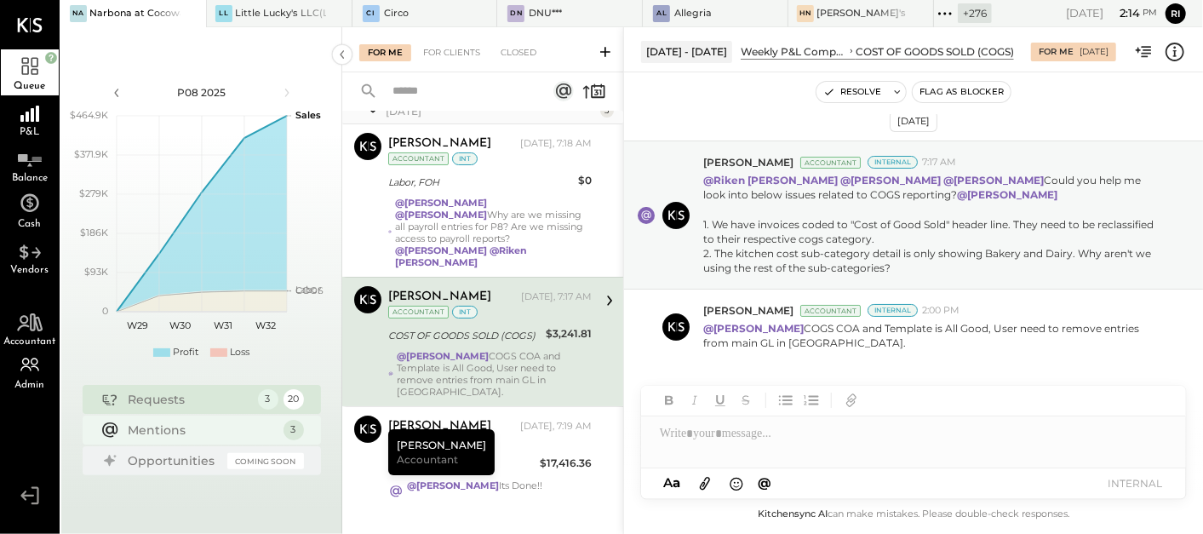
click at [227, 427] on div "Mentions" at bounding box center [202, 430] width 146 height 17
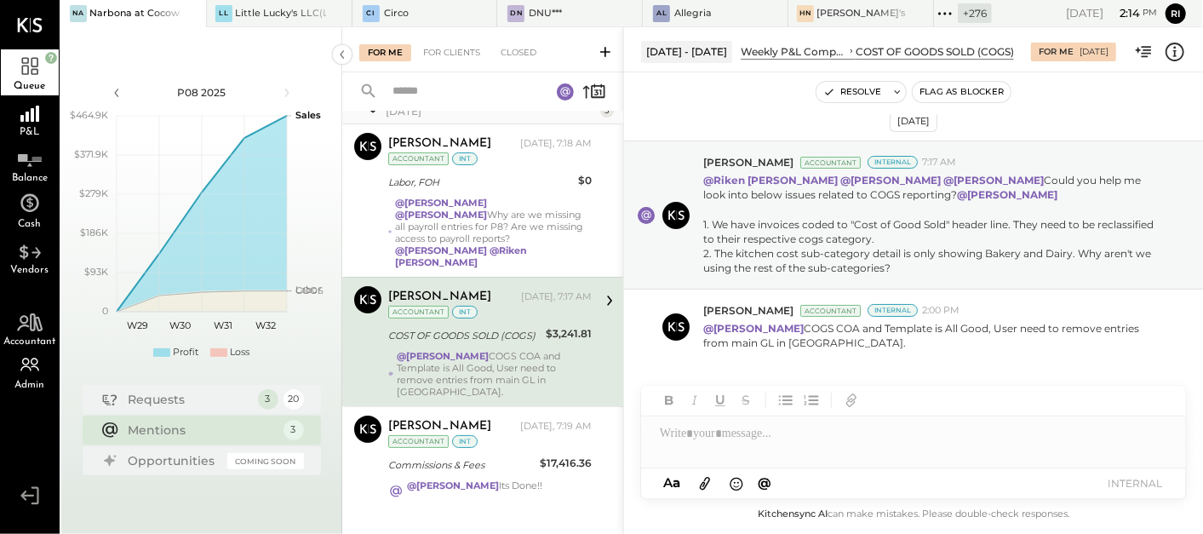
scroll to position [34, 0]
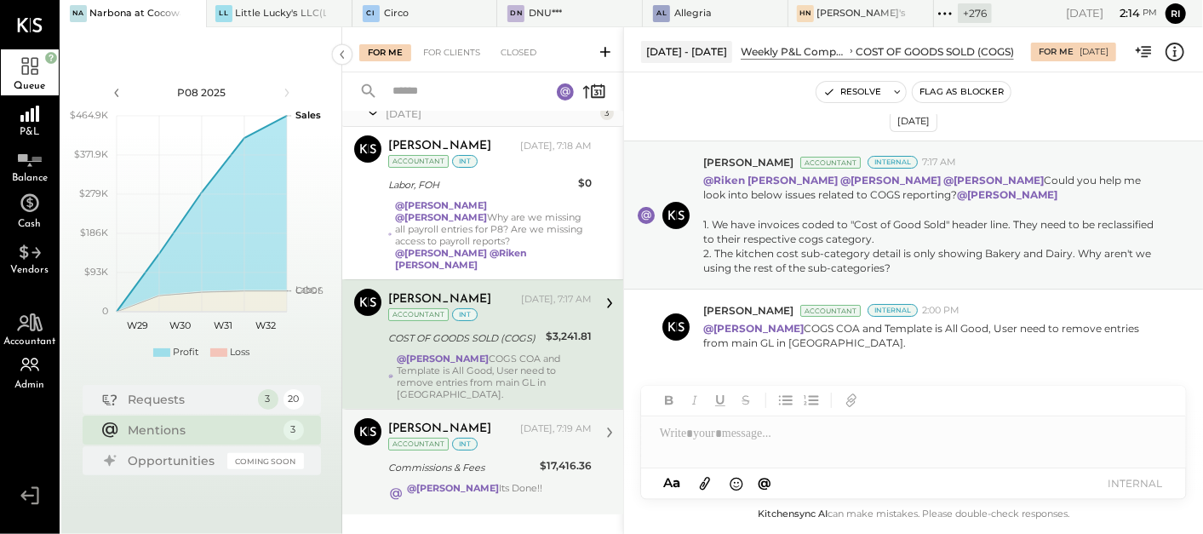
click at [529, 459] on div "Commissions & Fees" at bounding box center [461, 467] width 146 height 17
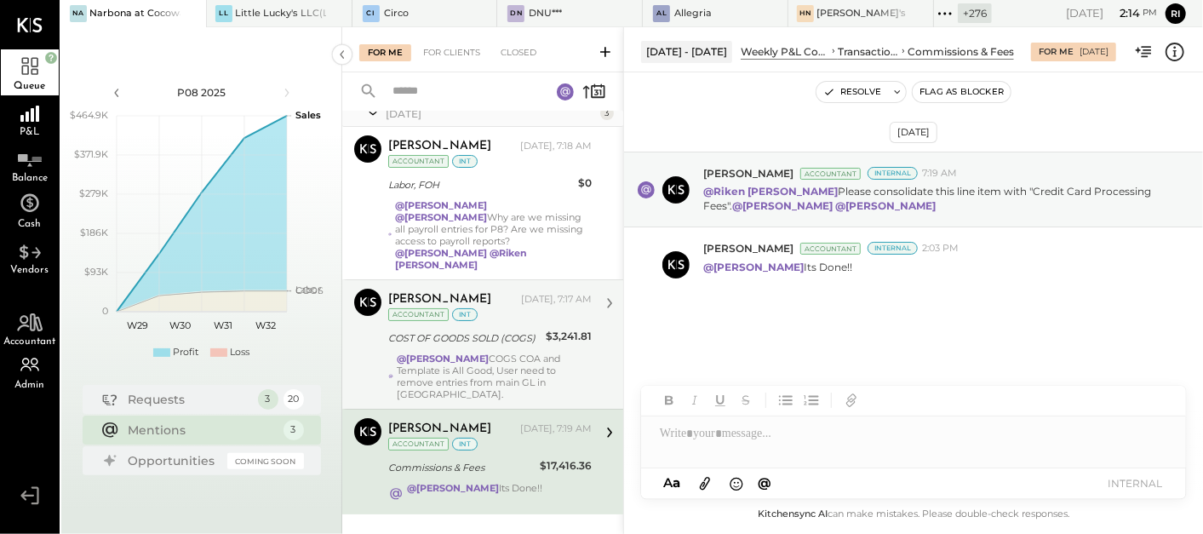
click at [552, 353] on div "@[PERSON_NAME] COGS COA and Template is All Good, User need to remove entries f…" at bounding box center [494, 377] width 195 height 48
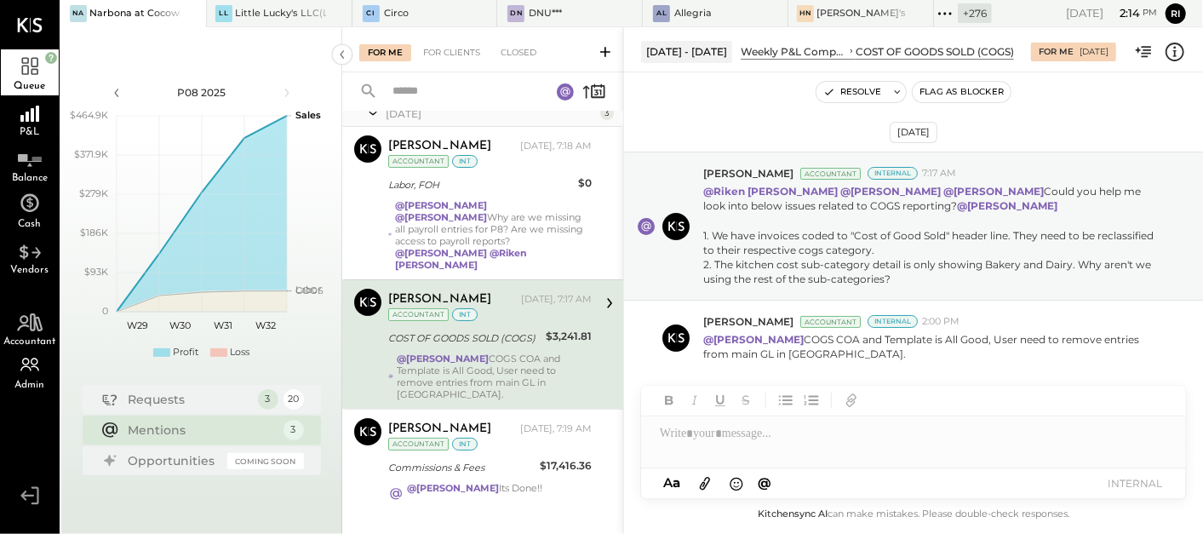
scroll to position [11, 0]
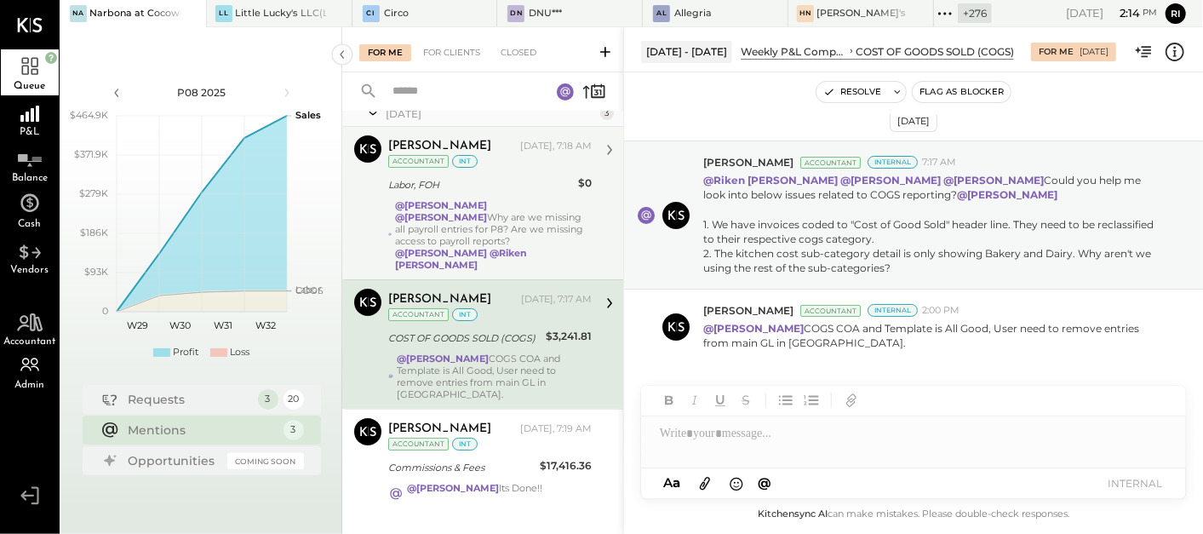
click at [576, 208] on div "@[PERSON_NAME] @[PERSON_NAME] Why are we missing all payroll entries for P8? Ar…" at bounding box center [493, 235] width 197 height 72
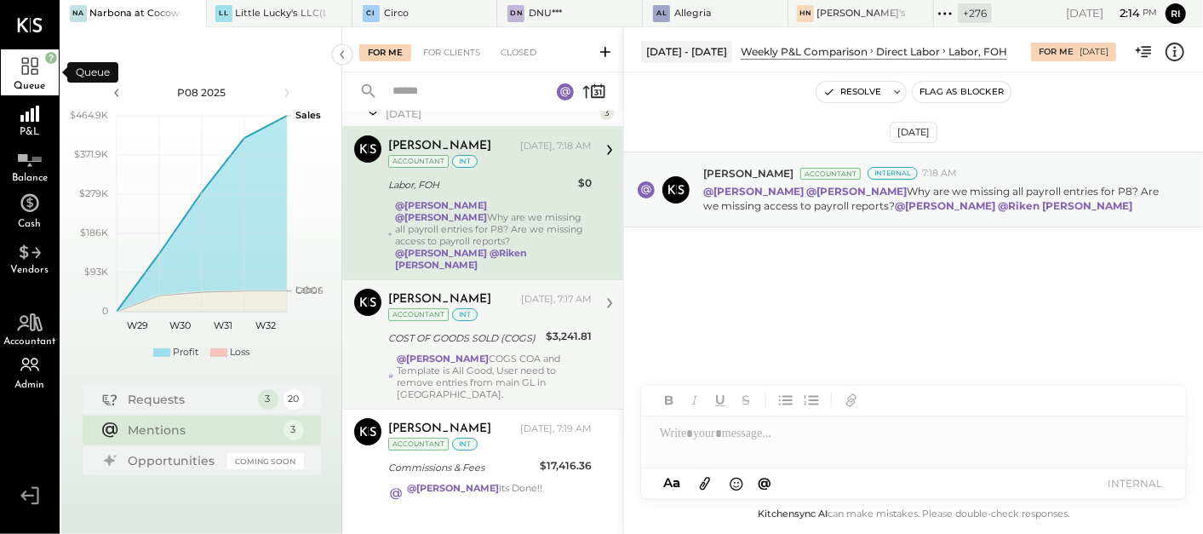
click at [934, 11] on icon at bounding box center [945, 14] width 22 height 22
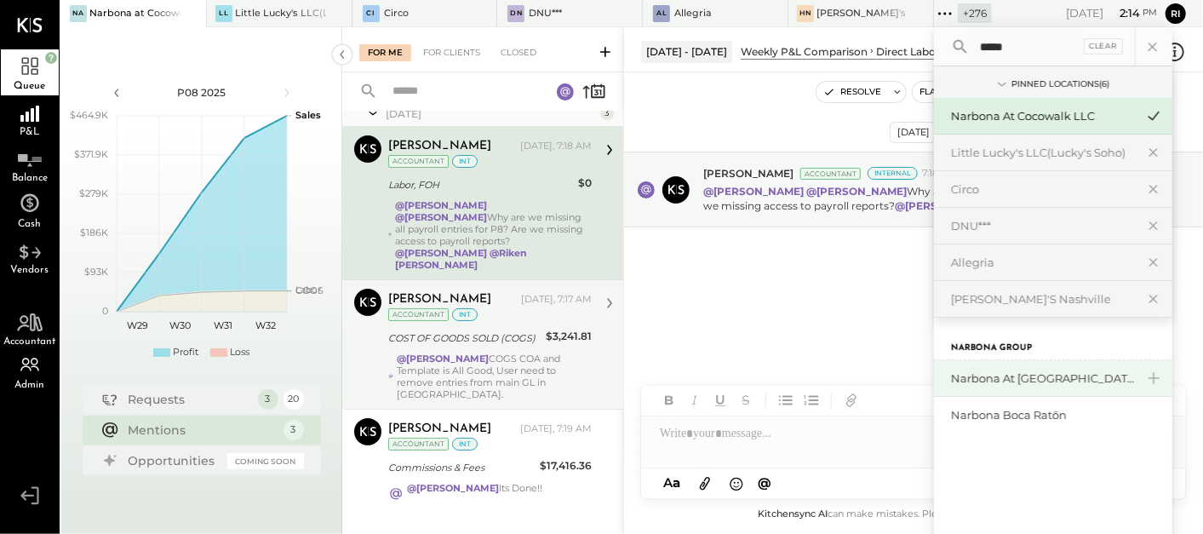
type input "*****"
click at [1017, 384] on div "Narbona at [GEOGRAPHIC_DATA] LLC" at bounding box center [1053, 378] width 238 height 37
click at [1013, 375] on div "Narbona at [GEOGRAPHIC_DATA] LLC" at bounding box center [1043, 378] width 184 height 16
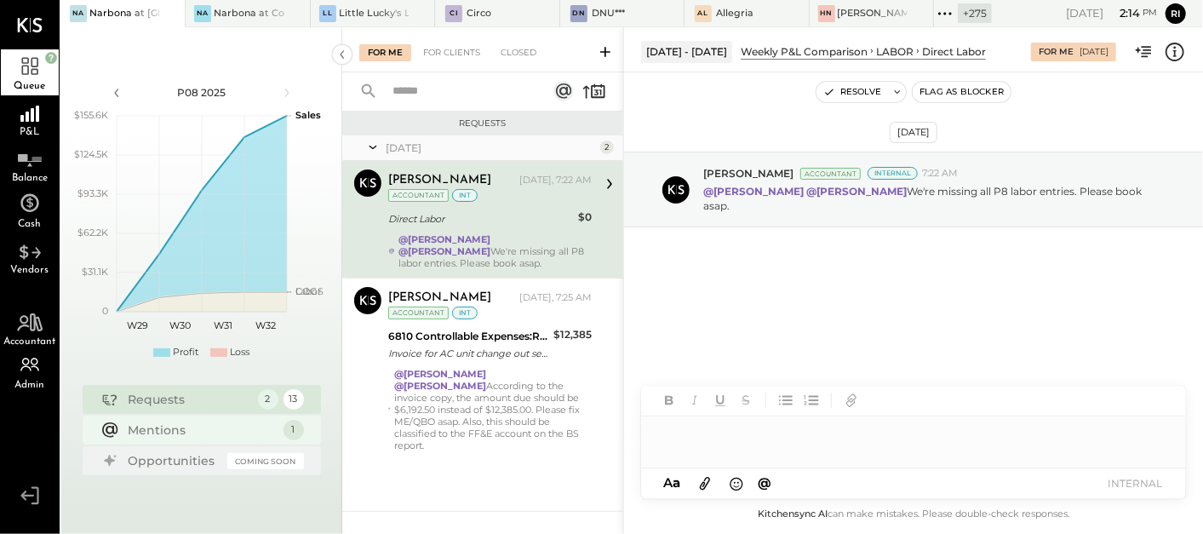
click at [182, 427] on div "Mentions" at bounding box center [202, 430] width 146 height 17
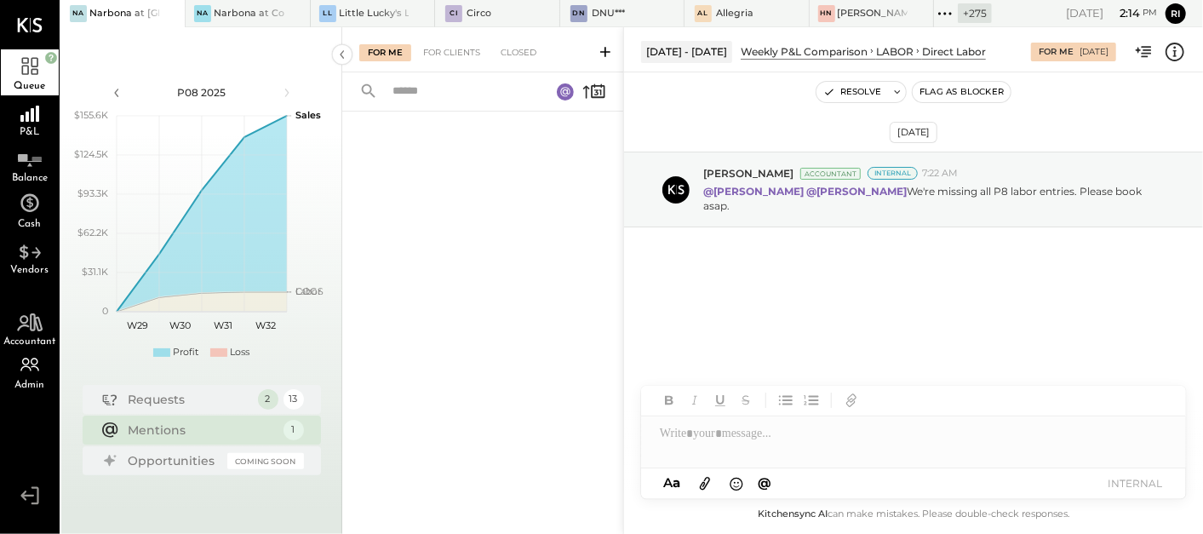
click at [949, 10] on icon at bounding box center [945, 14] width 22 height 22
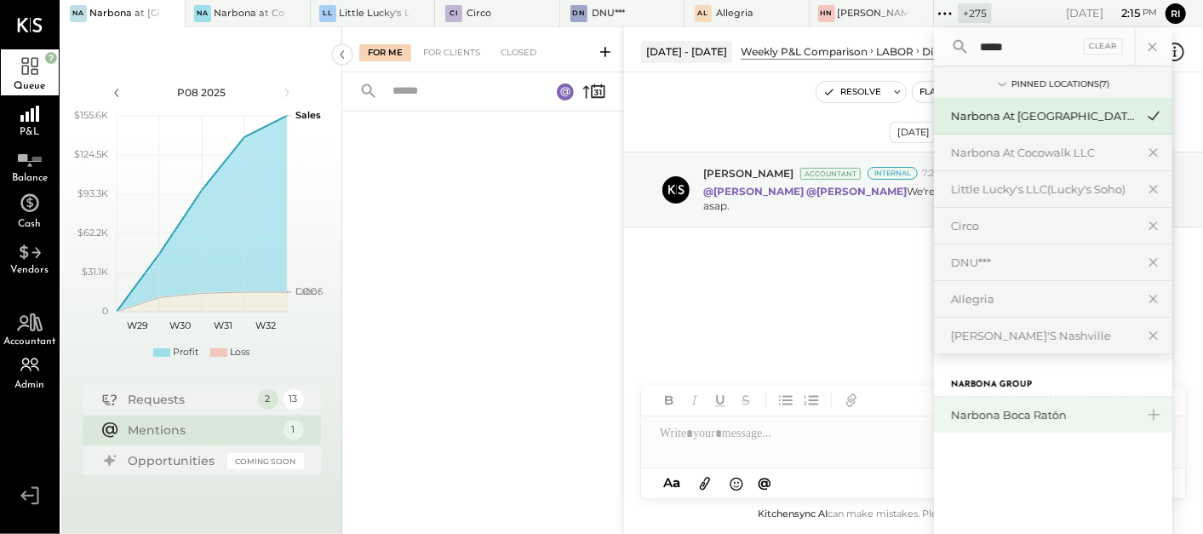
type input "*****"
click at [990, 418] on div "Narbona Boca Ratōn" at bounding box center [1043, 415] width 184 height 16
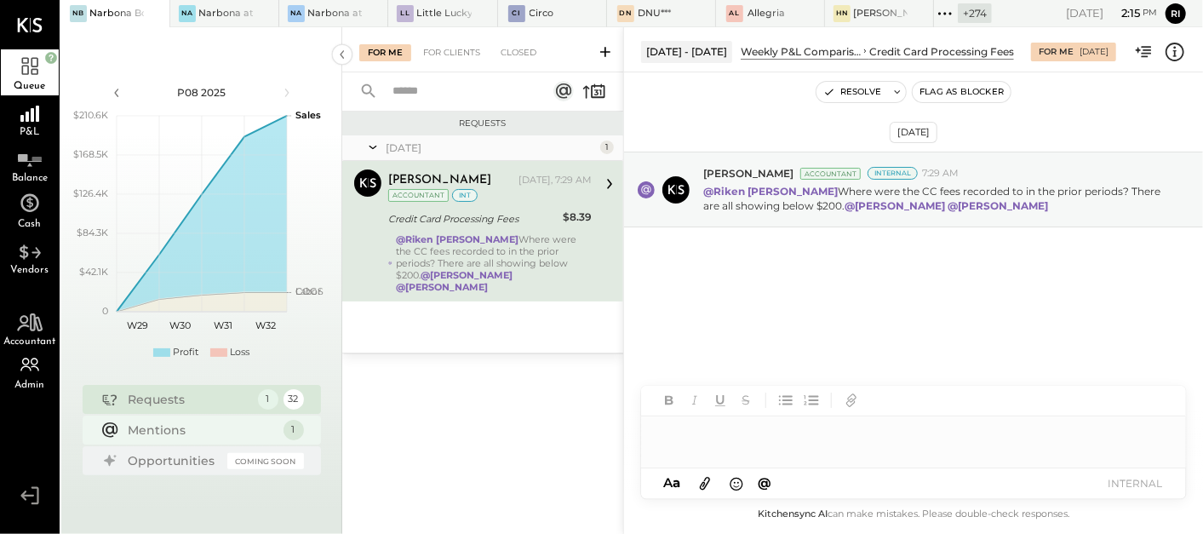
click at [170, 429] on div "Mentions" at bounding box center [202, 430] width 146 height 17
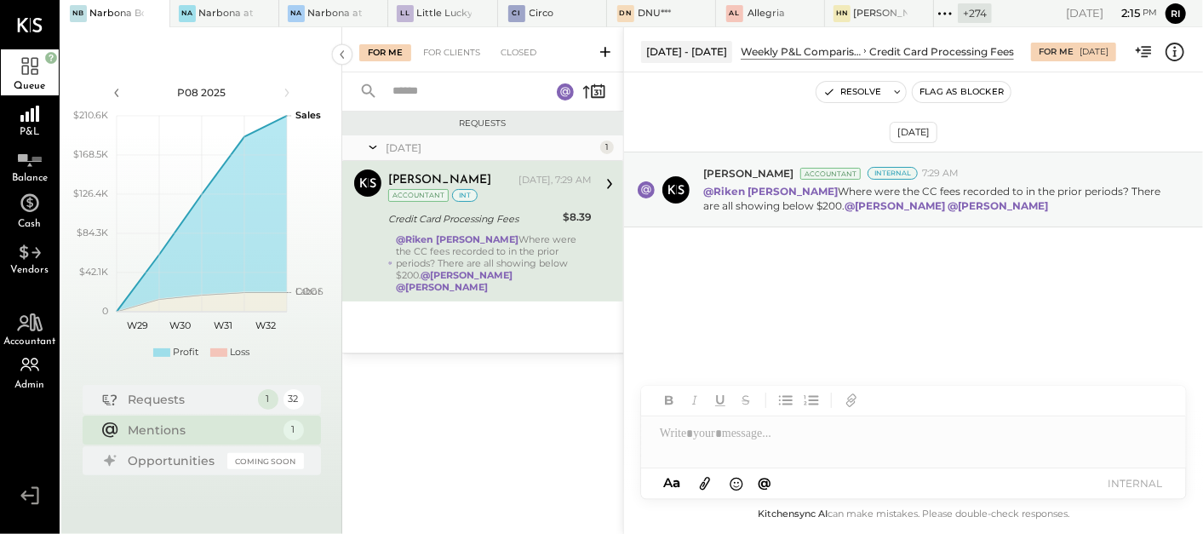
click at [106, 14] on div "Narbona Boca Ratōn" at bounding box center [116, 14] width 55 height 14
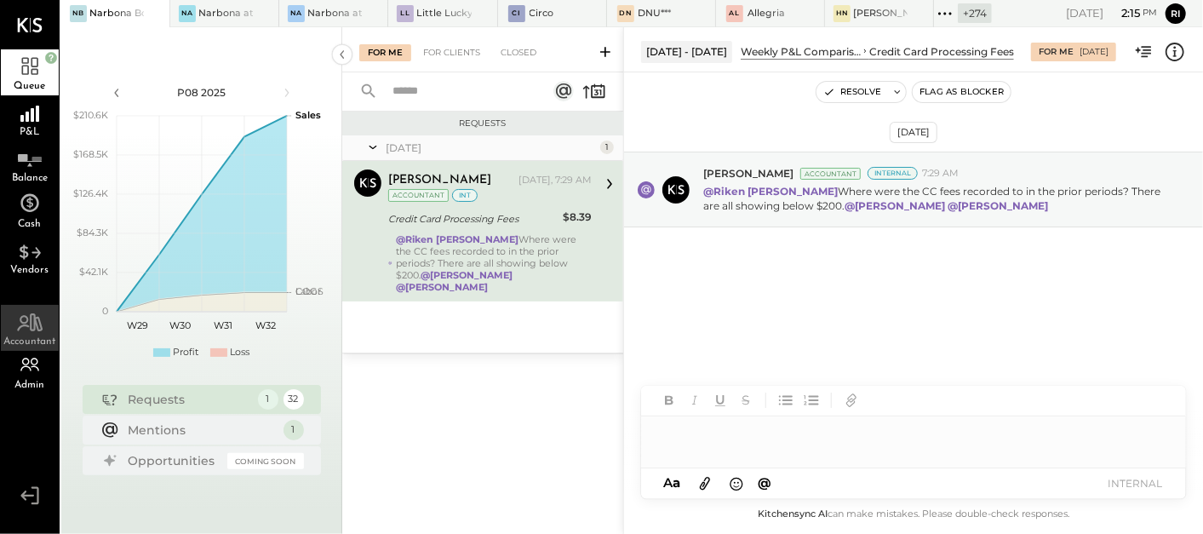
click at [20, 349] on div "Accountant" at bounding box center [30, 328] width 58 height 46
